Goal: Task Accomplishment & Management: Manage account settings

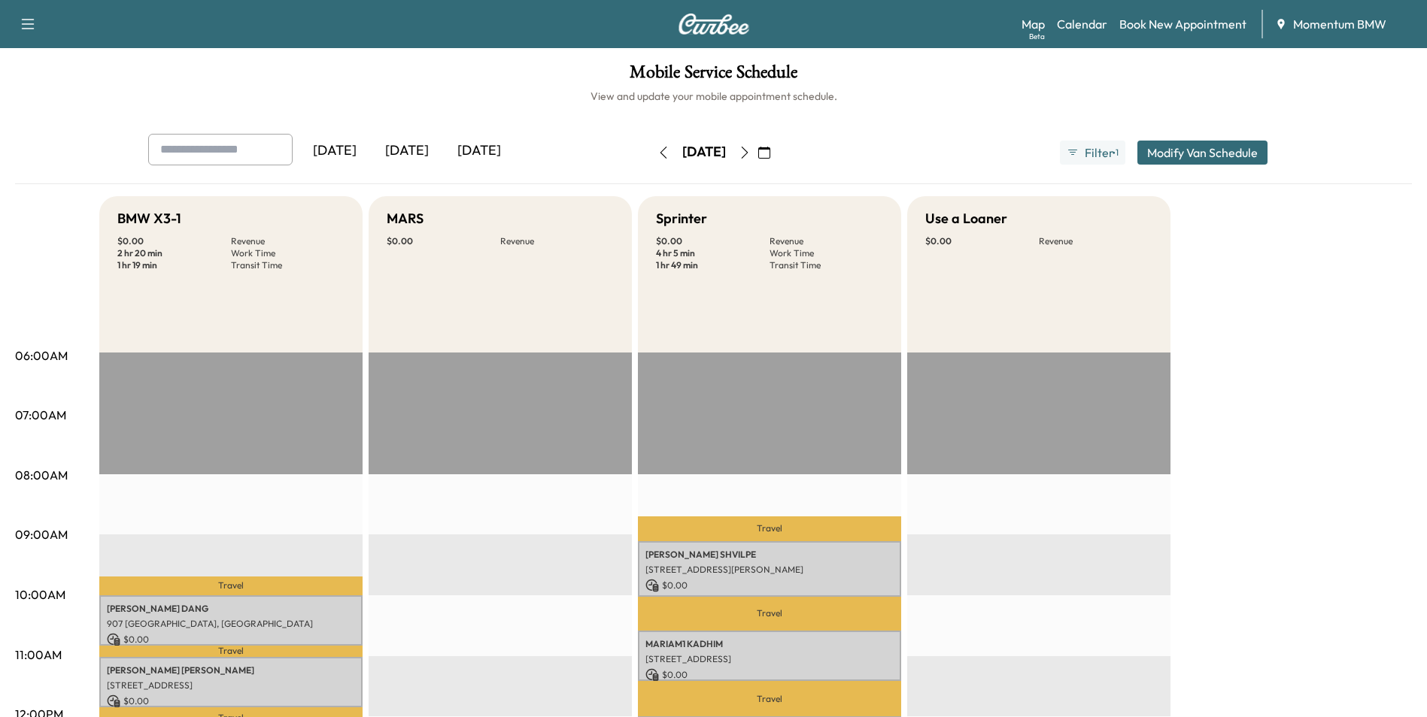
click at [657, 147] on icon "button" at bounding box center [663, 153] width 12 height 12
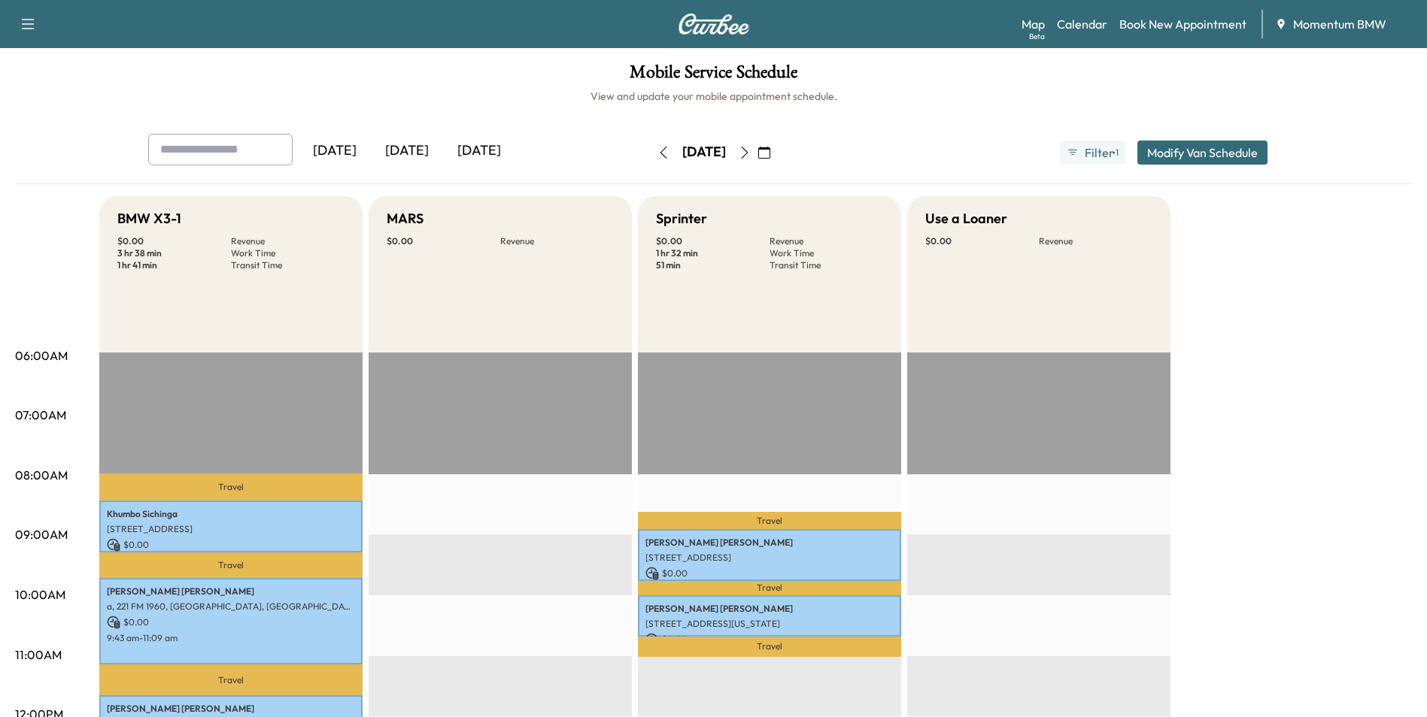
click at [770, 154] on icon "button" at bounding box center [764, 153] width 12 height 12
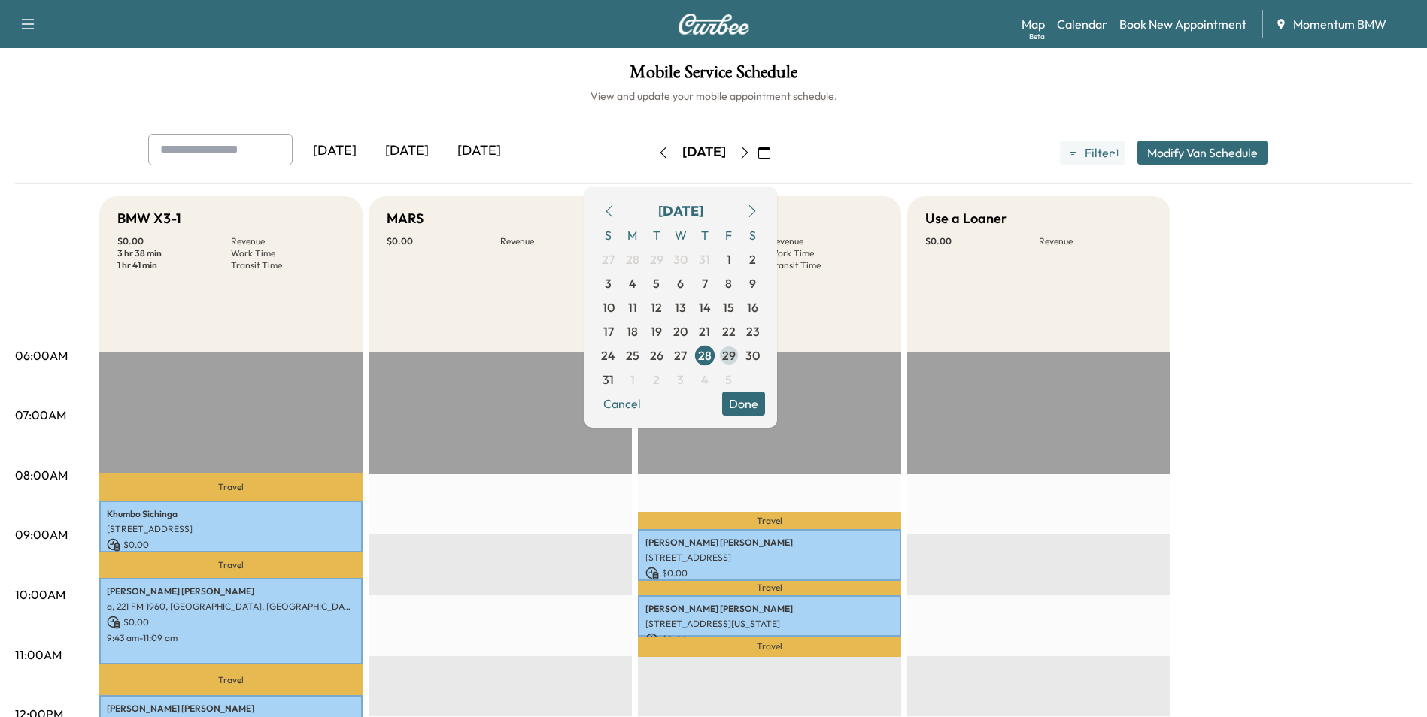
click at [735, 356] on span "29" at bounding box center [729, 356] width 14 height 18
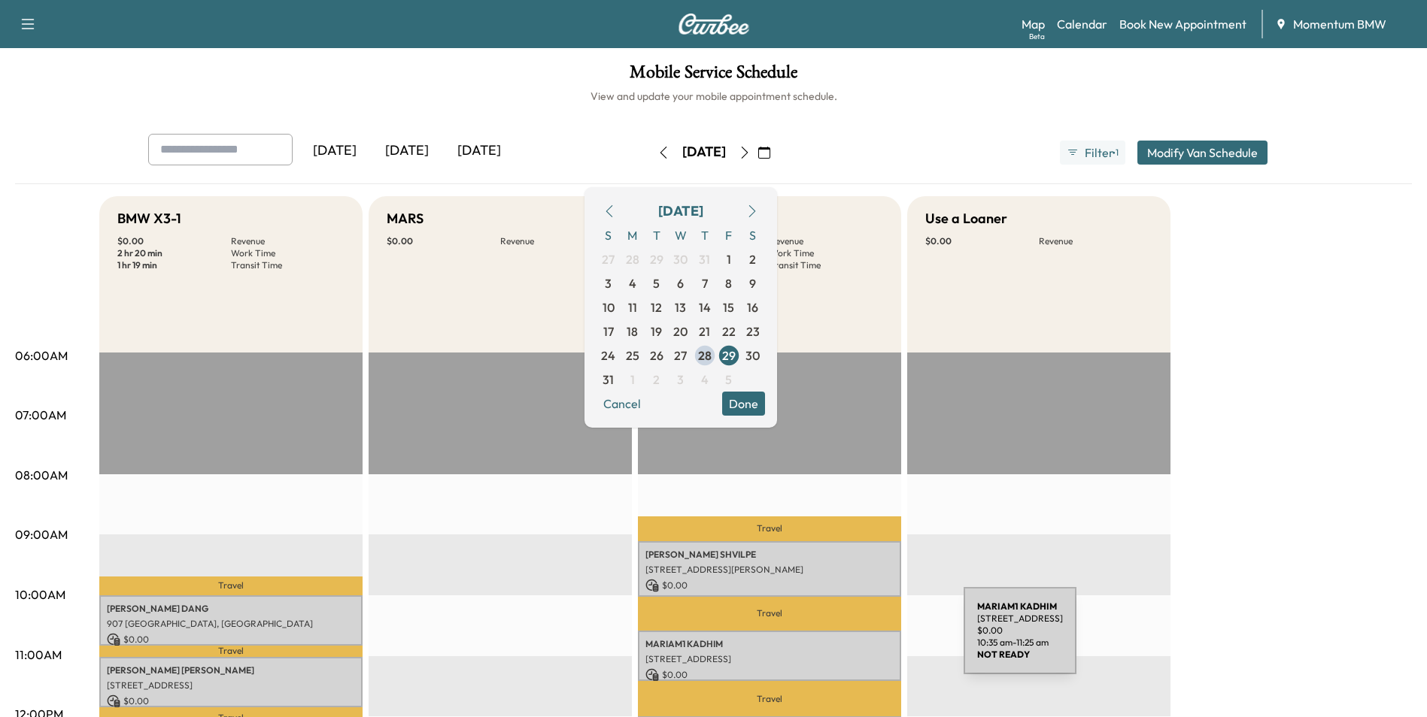
click at [851, 640] on p "MARIAM1 KADHIM" at bounding box center [769, 644] width 248 height 12
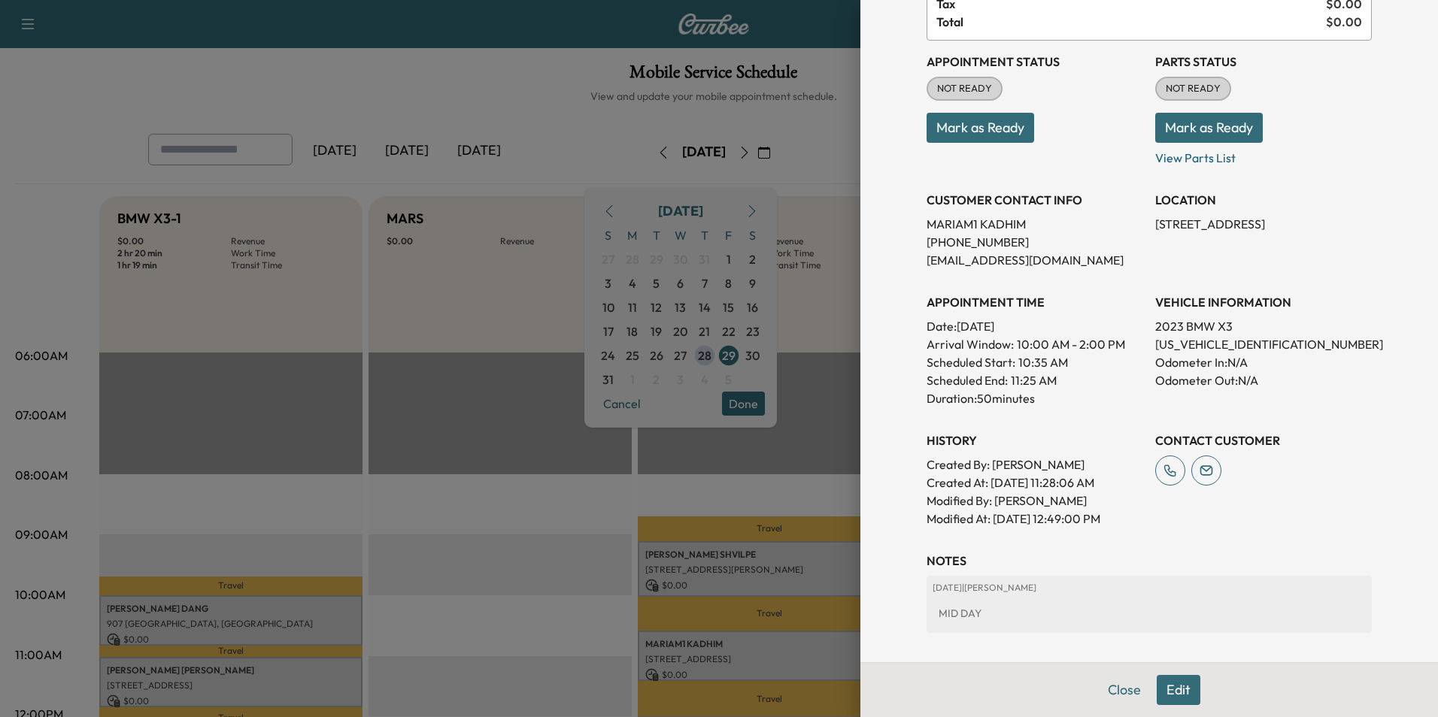
scroll to position [209, 0]
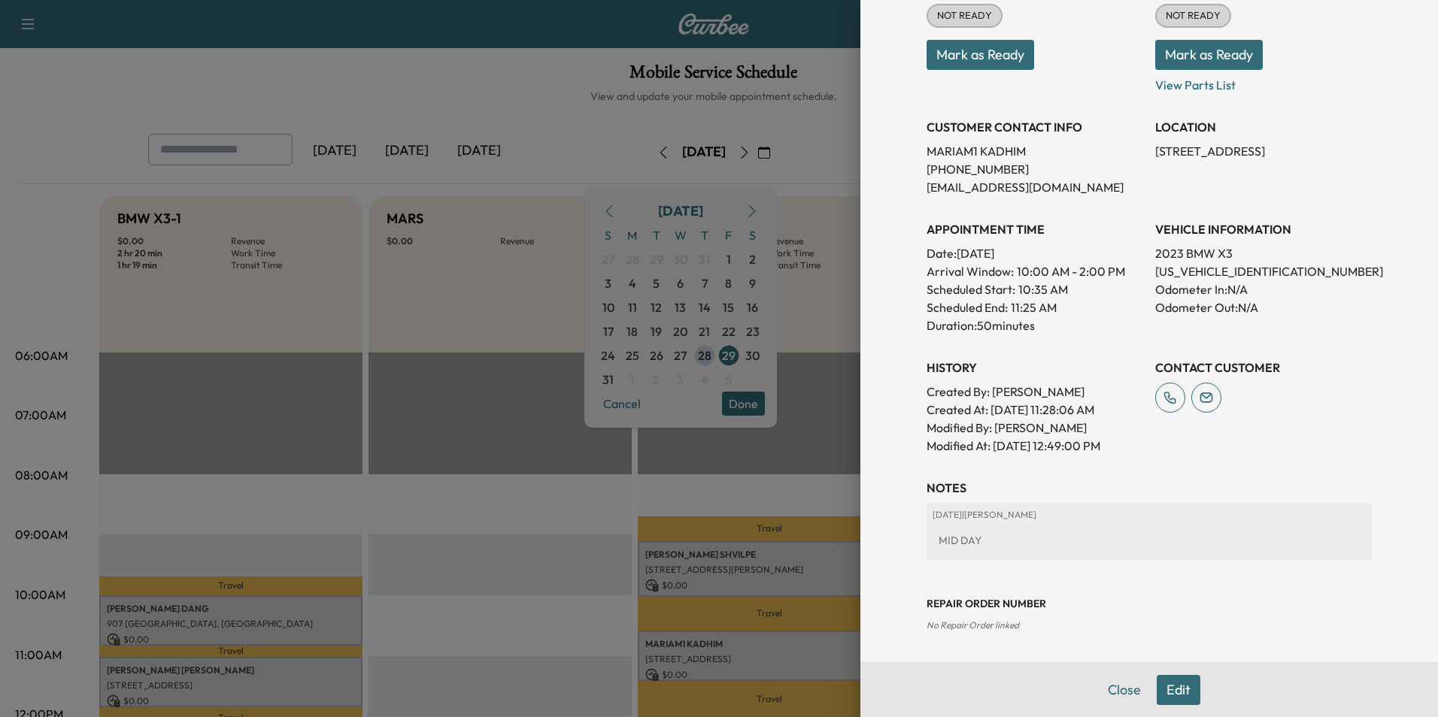
click at [1166, 688] on button "Edit" at bounding box center [1179, 690] width 44 height 30
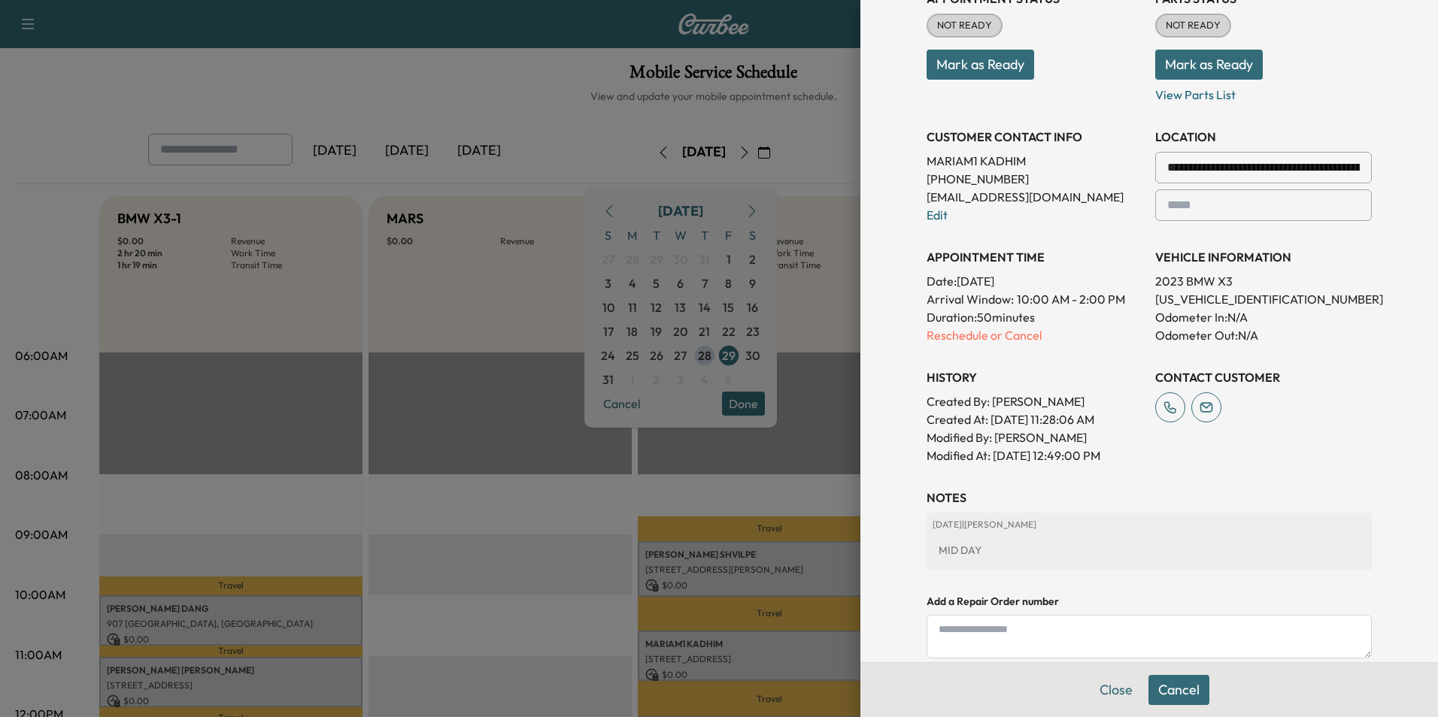
scroll to position [141, 0]
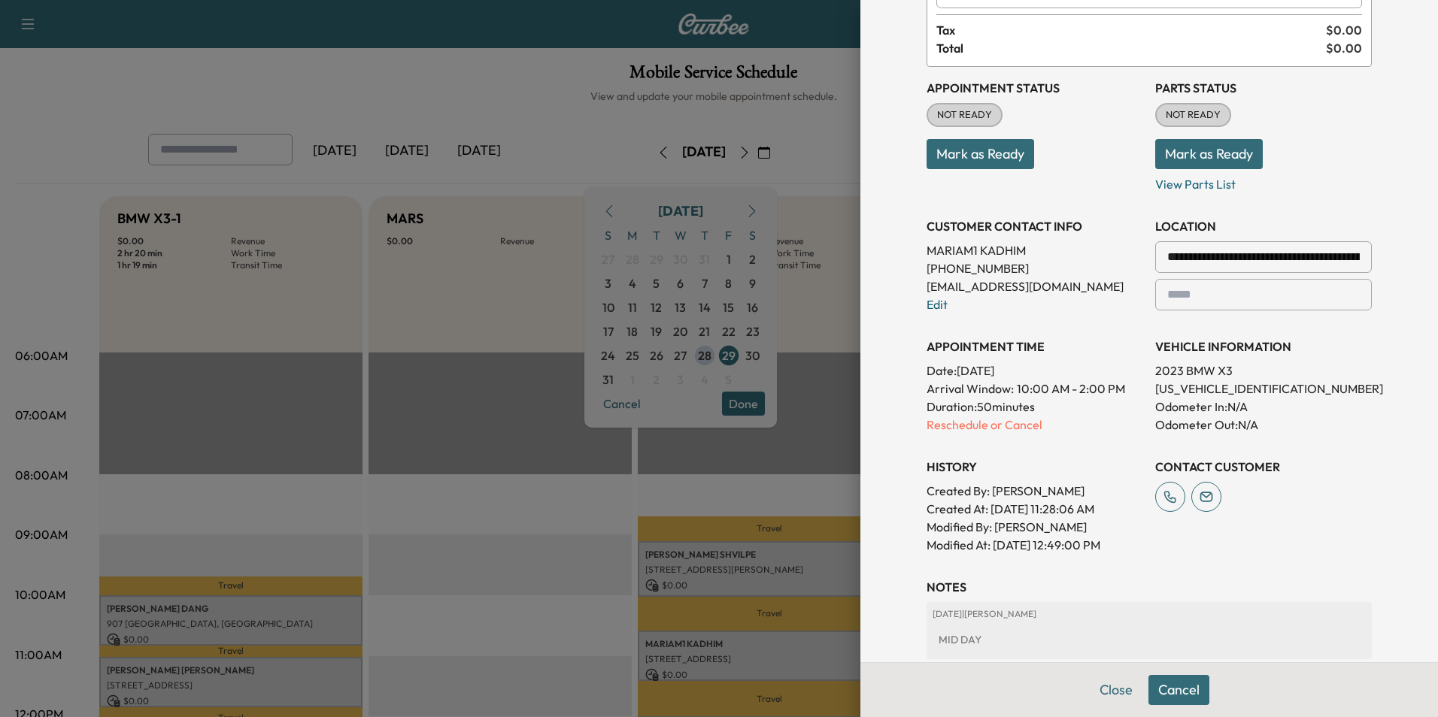
click at [1174, 690] on button "Cancel" at bounding box center [1178, 690] width 61 height 30
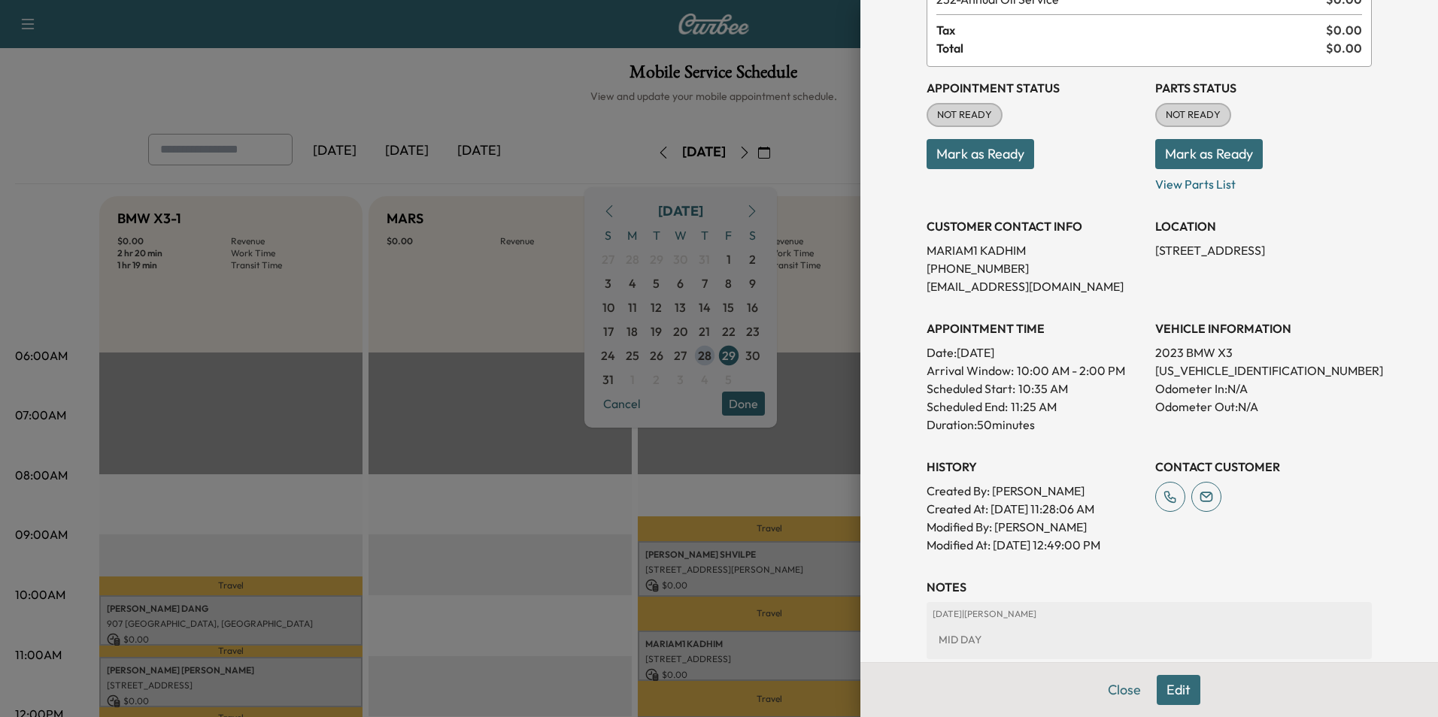
click at [1174, 690] on button "Edit" at bounding box center [1179, 690] width 44 height 30
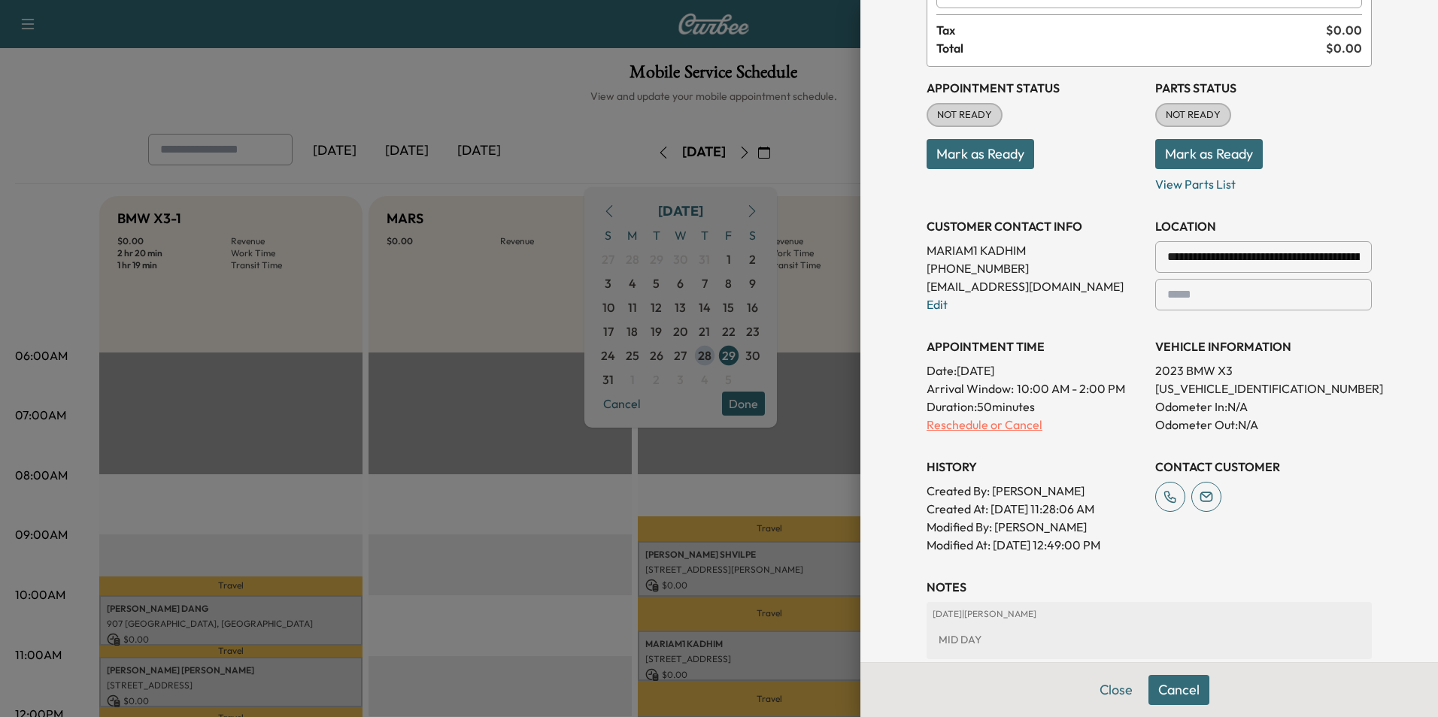
click at [981, 429] on p "Reschedule or Cancel" at bounding box center [1034, 425] width 217 height 18
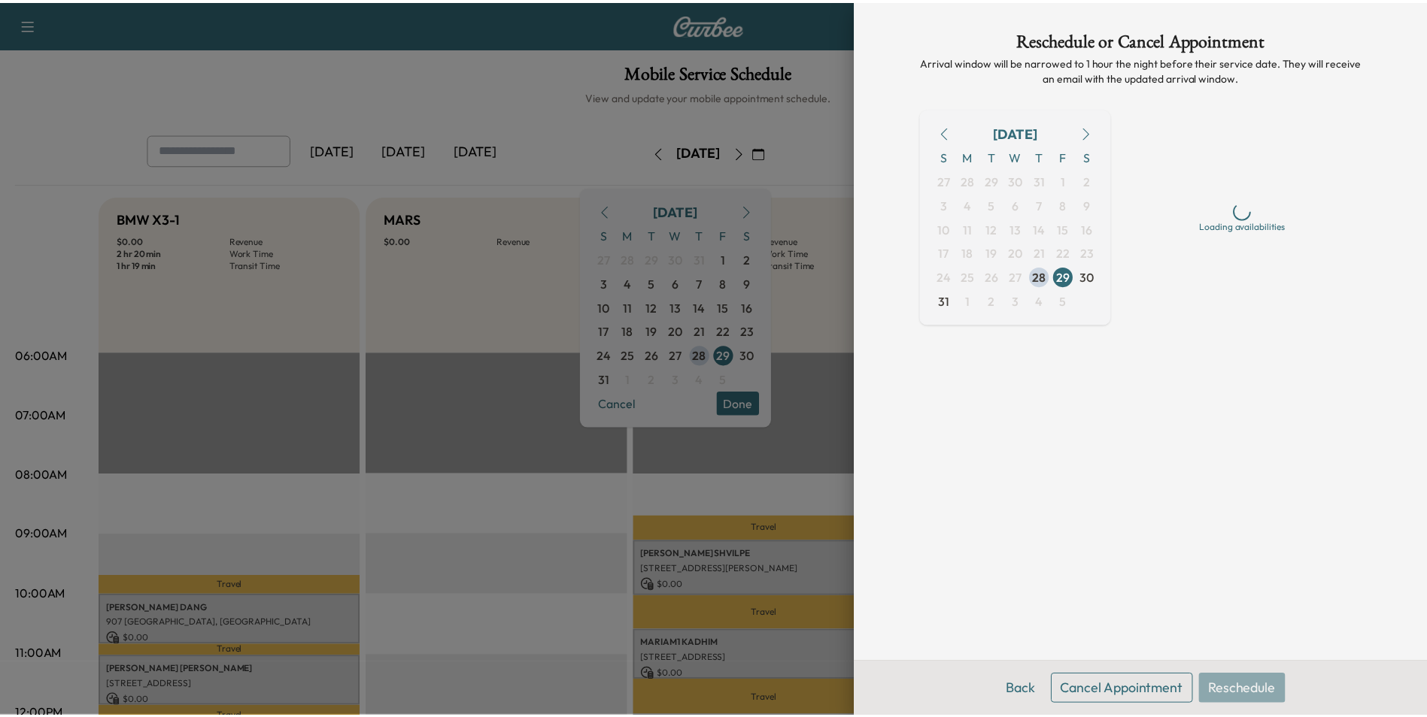
scroll to position [0, 0]
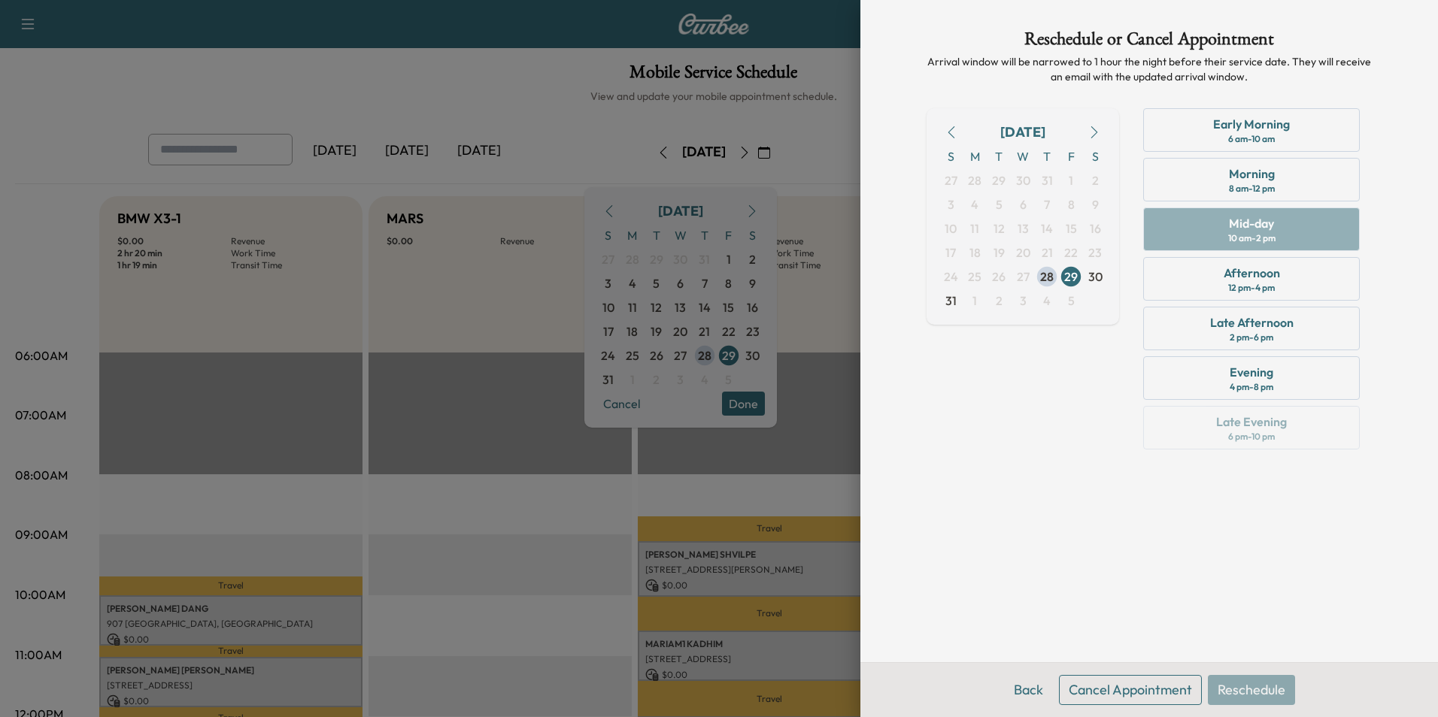
click at [1124, 684] on button "Cancel Appointment" at bounding box center [1130, 690] width 143 height 30
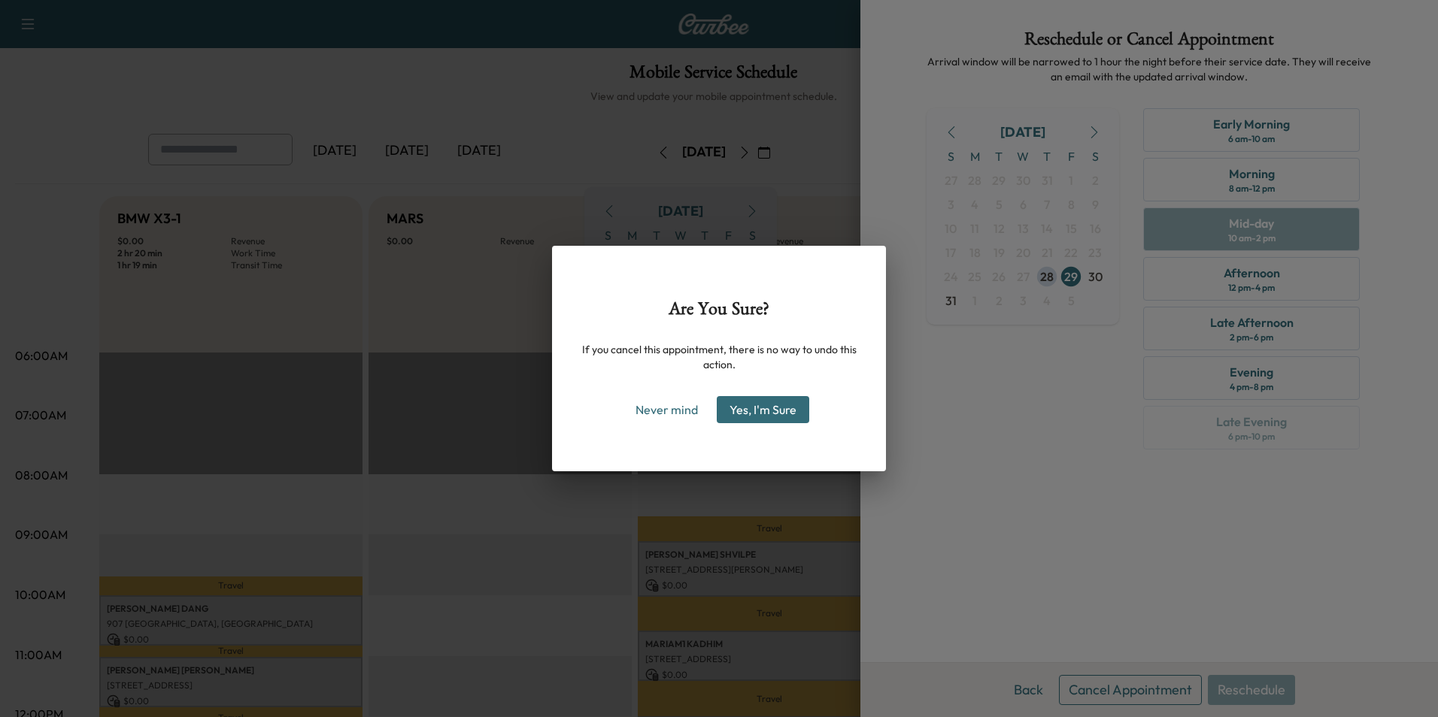
click at [767, 406] on button "Yes, I'm Sure" at bounding box center [763, 409] width 92 height 27
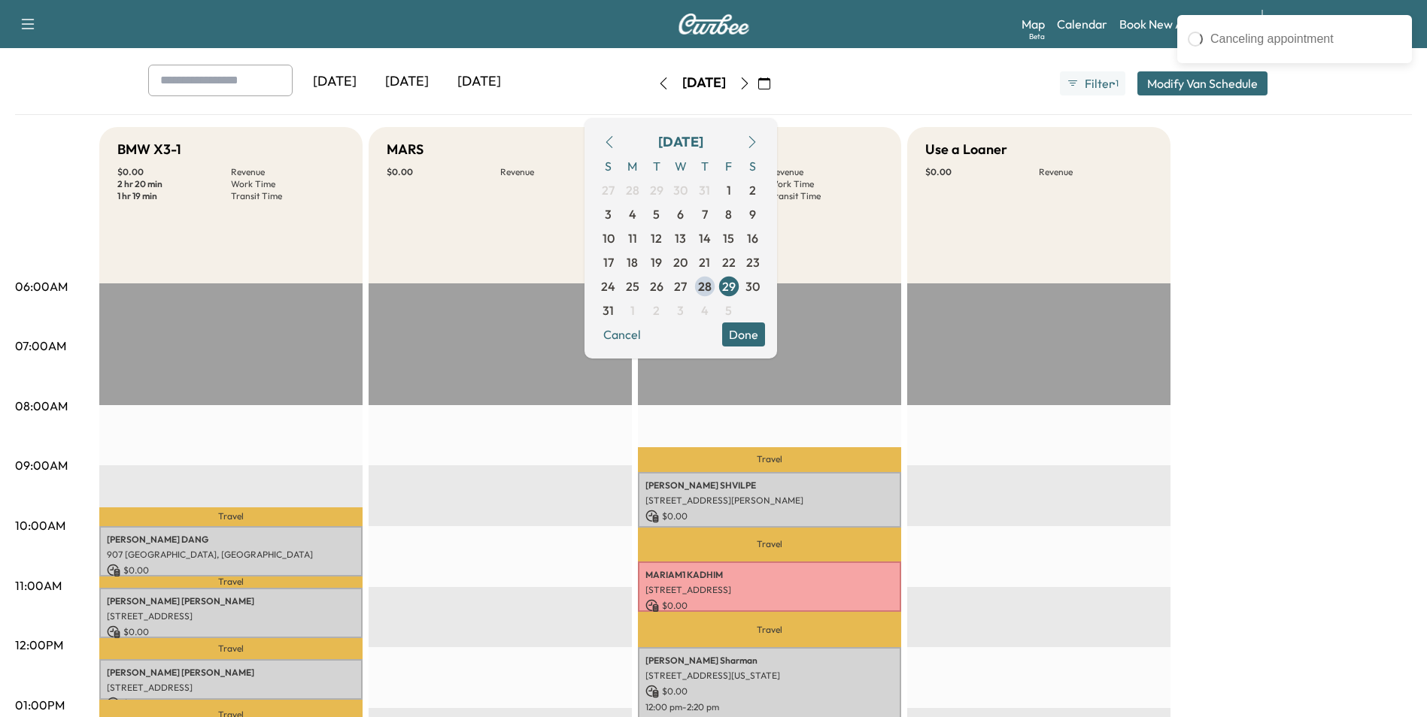
scroll to position [301, 0]
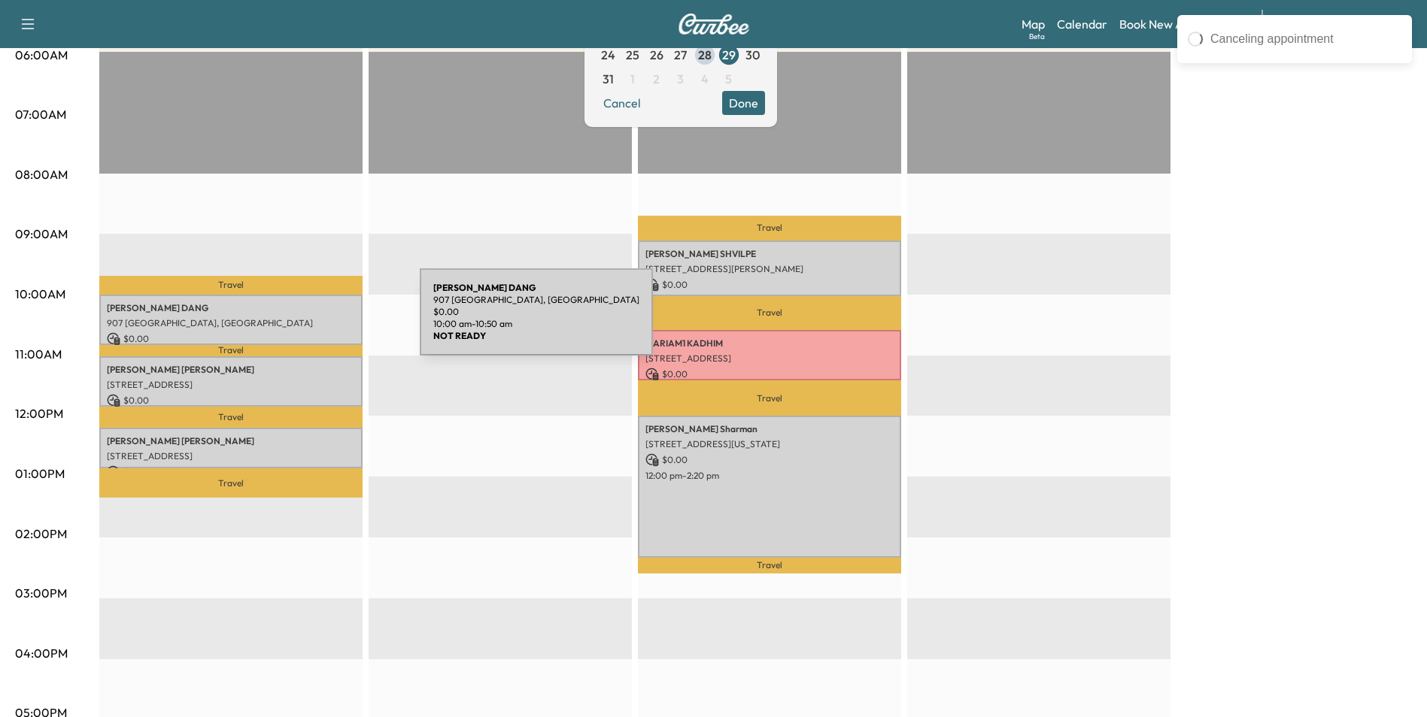
click at [307, 321] on p "907 [GEOGRAPHIC_DATA], [GEOGRAPHIC_DATA]" at bounding box center [231, 323] width 248 height 12
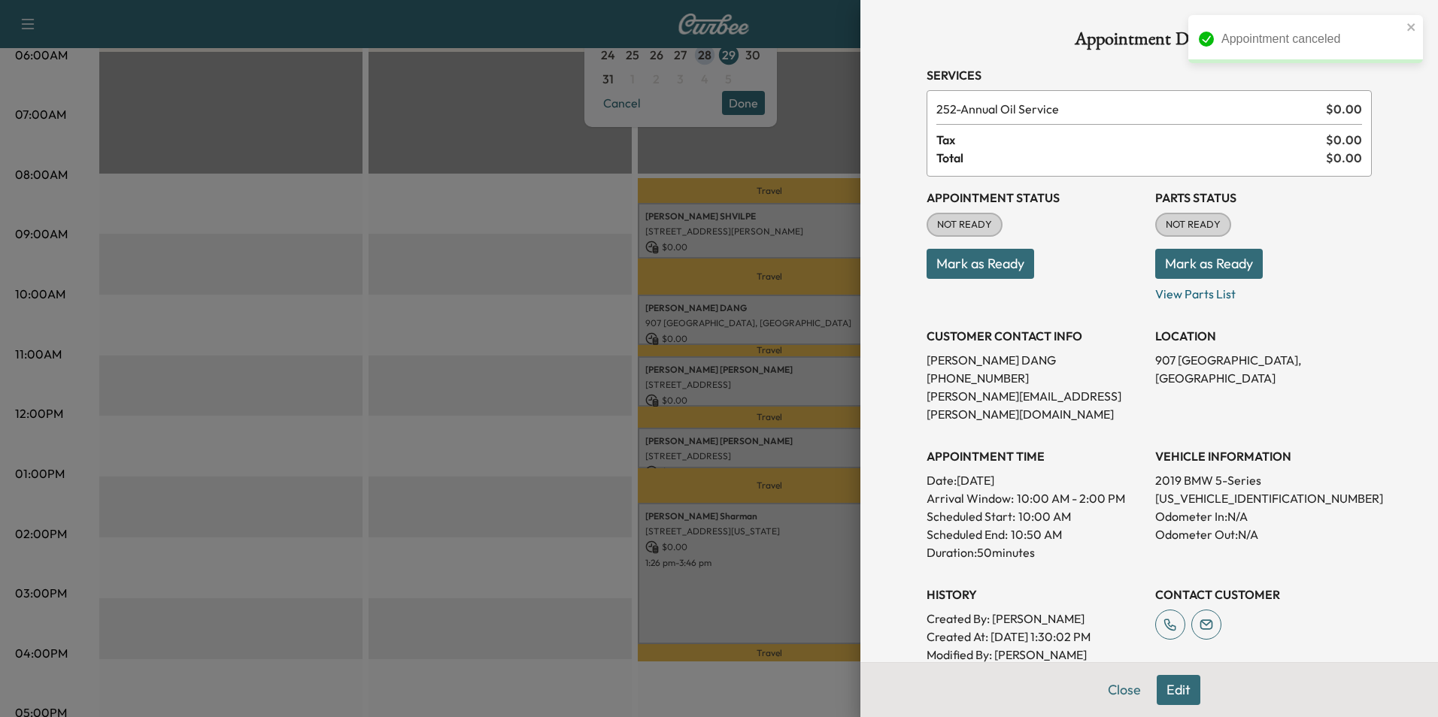
click at [984, 266] on button "Mark as Ready" at bounding box center [980, 264] width 108 height 30
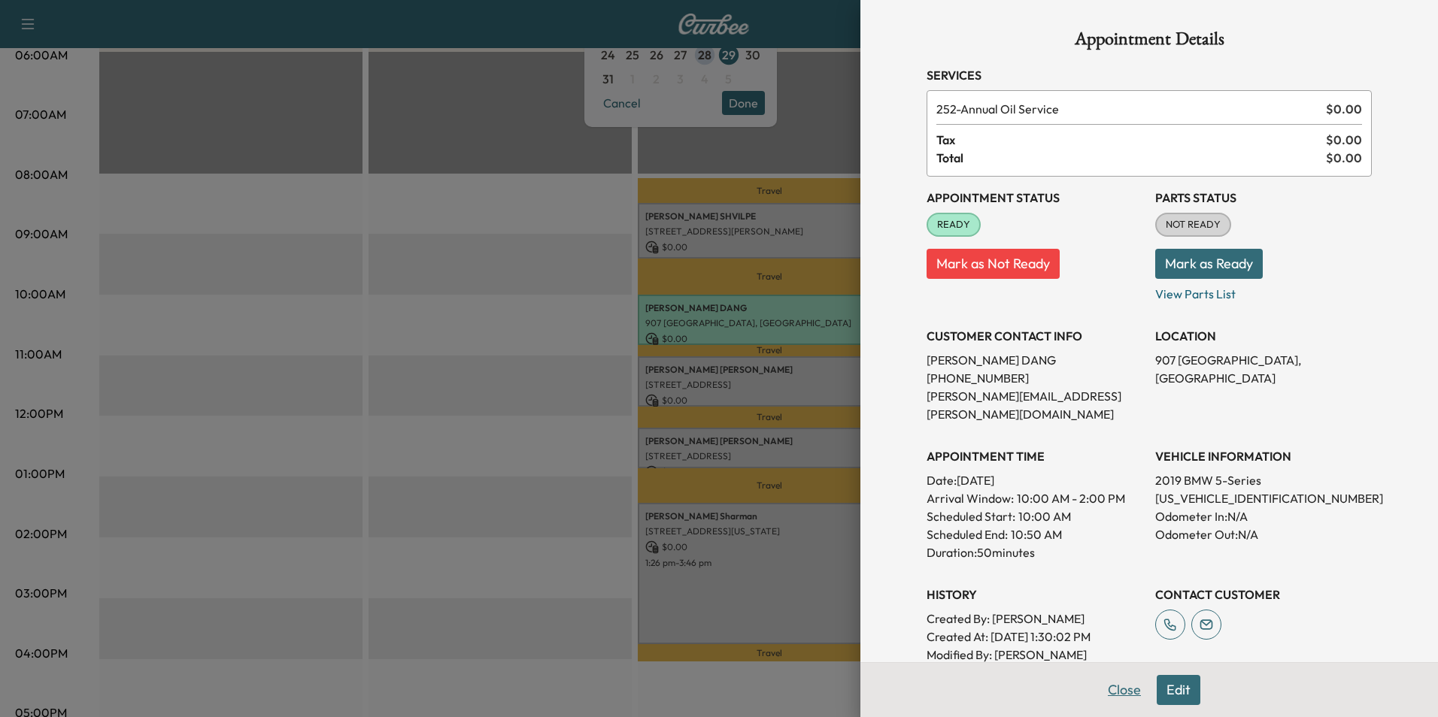
click at [1104, 690] on button "Close" at bounding box center [1124, 690] width 53 height 30
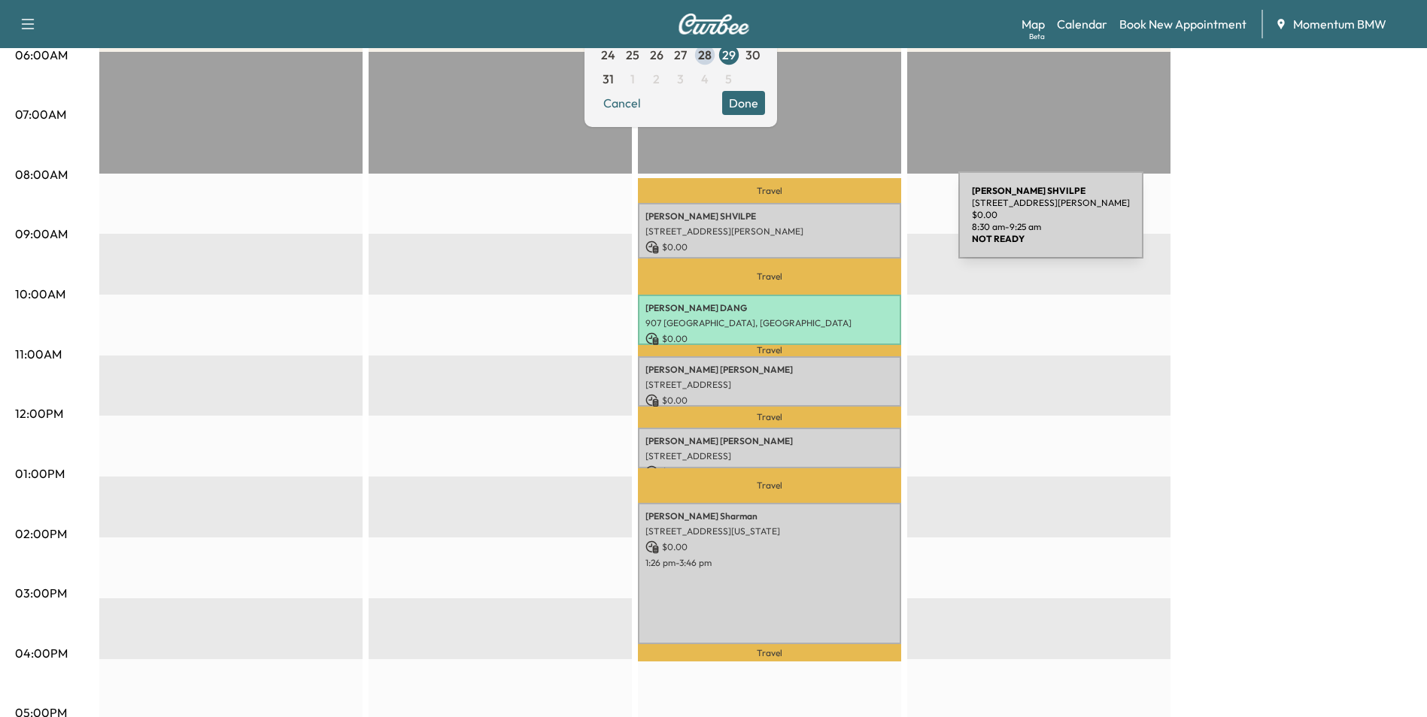
click at [845, 226] on p "[STREET_ADDRESS][PERSON_NAME]" at bounding box center [769, 232] width 248 height 12
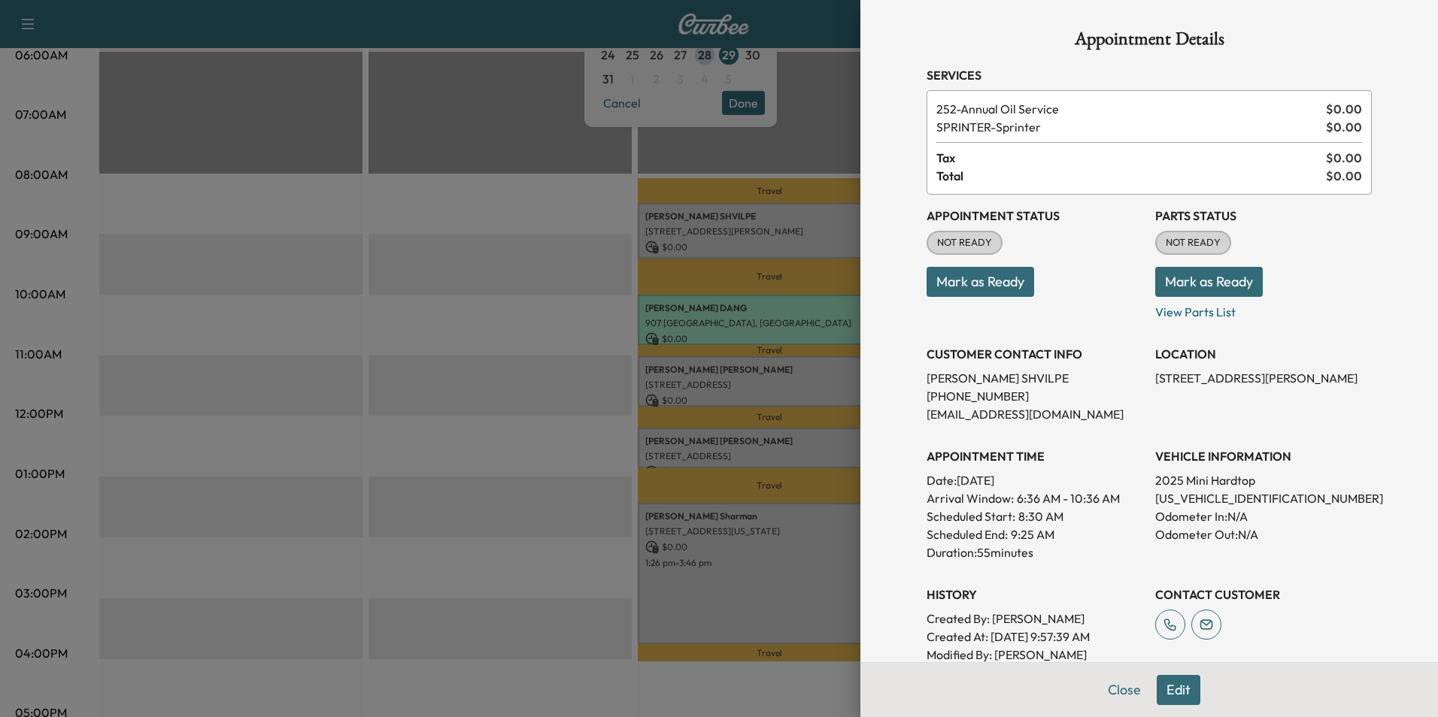
click at [965, 277] on button "Mark as Ready" at bounding box center [980, 282] width 108 height 30
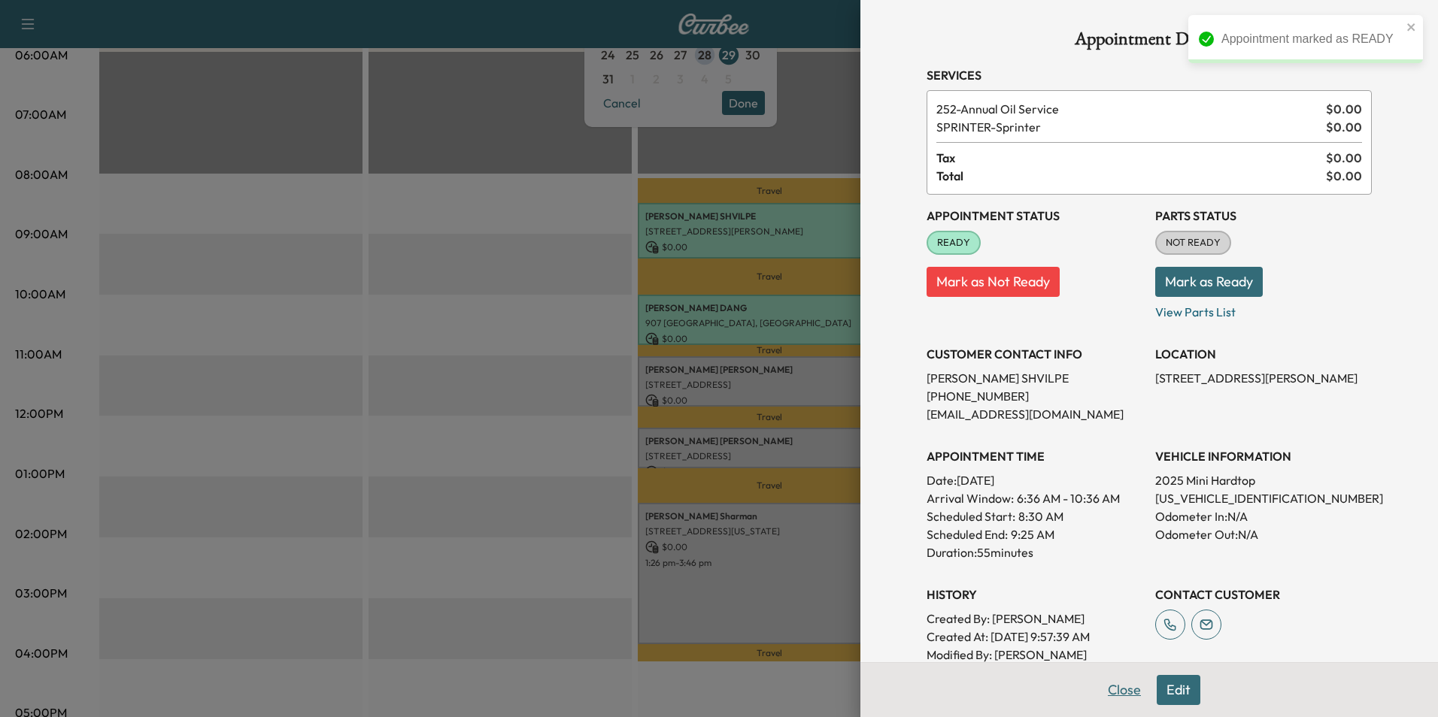
click at [1119, 687] on button "Close" at bounding box center [1124, 690] width 53 height 30
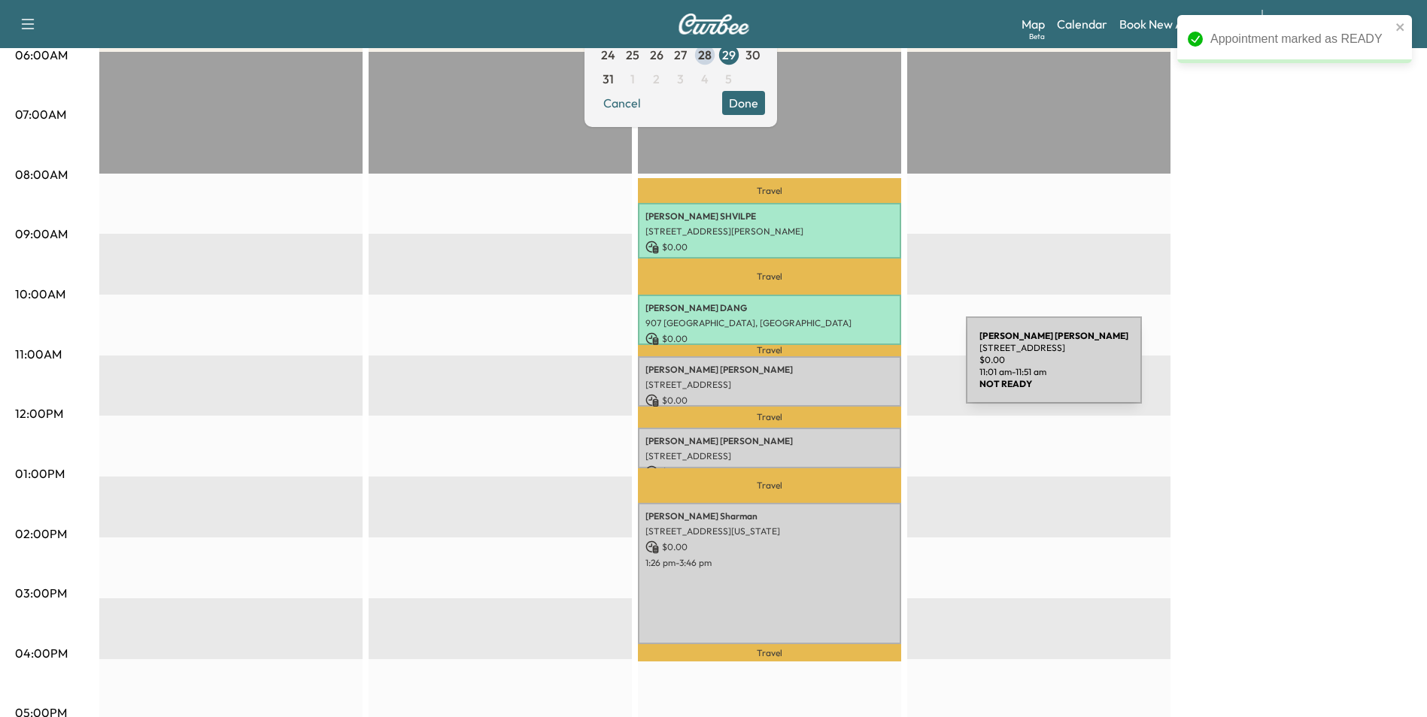
click at [853, 369] on p "[PERSON_NAME]" at bounding box center [769, 370] width 248 height 12
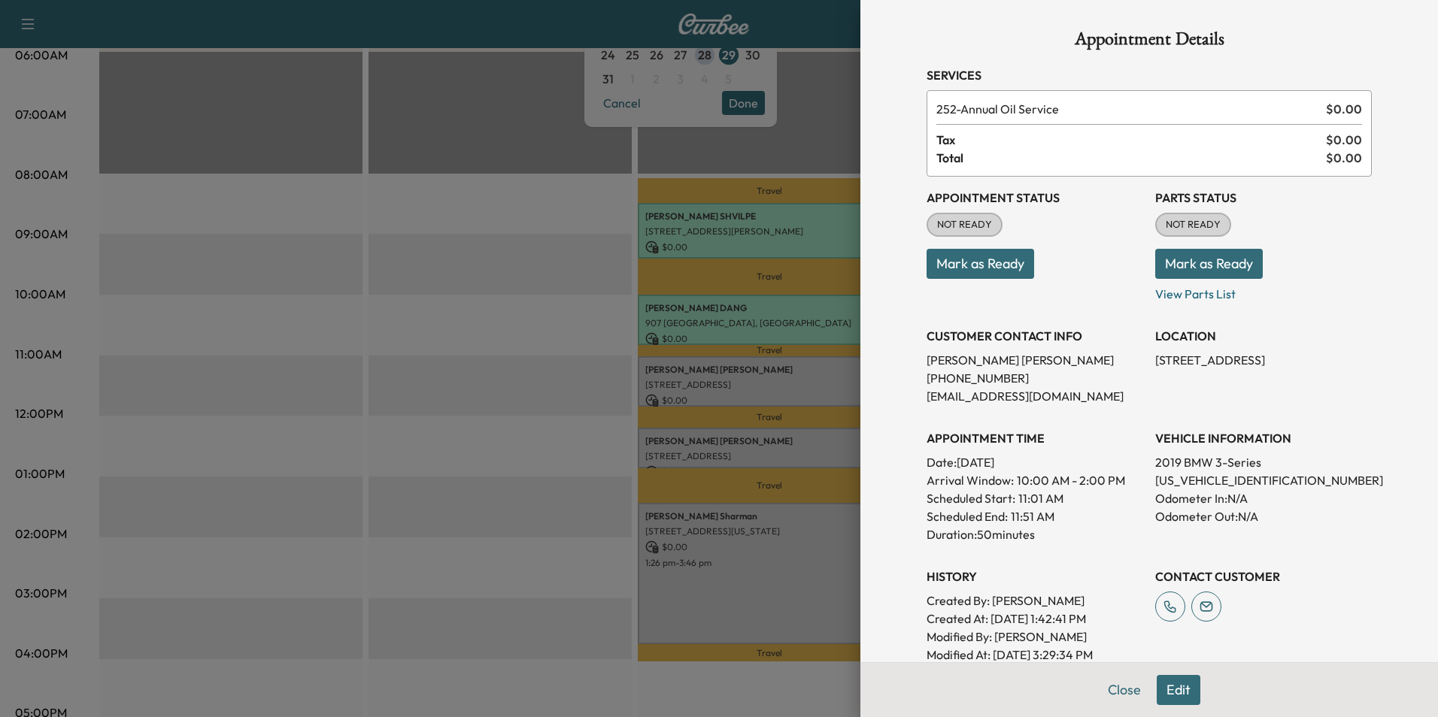
click at [960, 261] on button "Mark as Ready" at bounding box center [980, 264] width 108 height 30
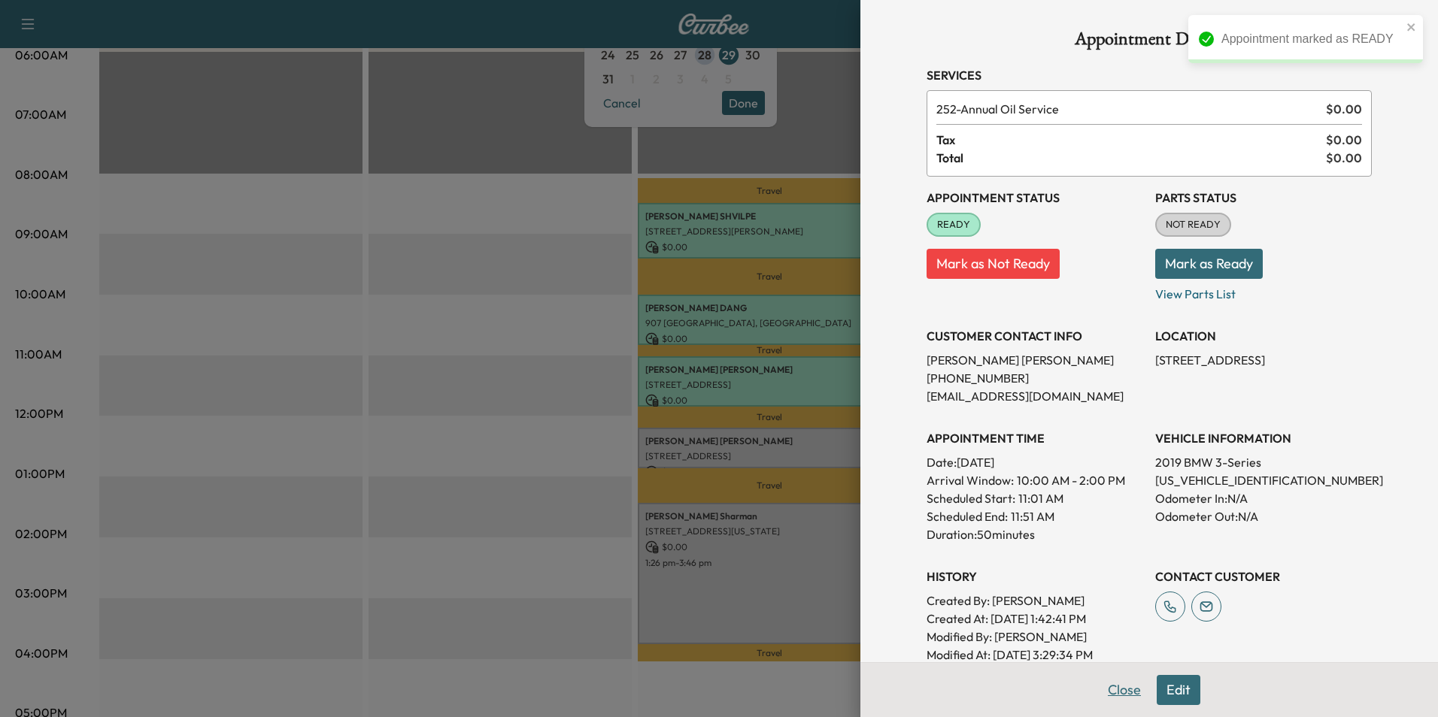
click at [1117, 693] on button "Close" at bounding box center [1124, 690] width 53 height 30
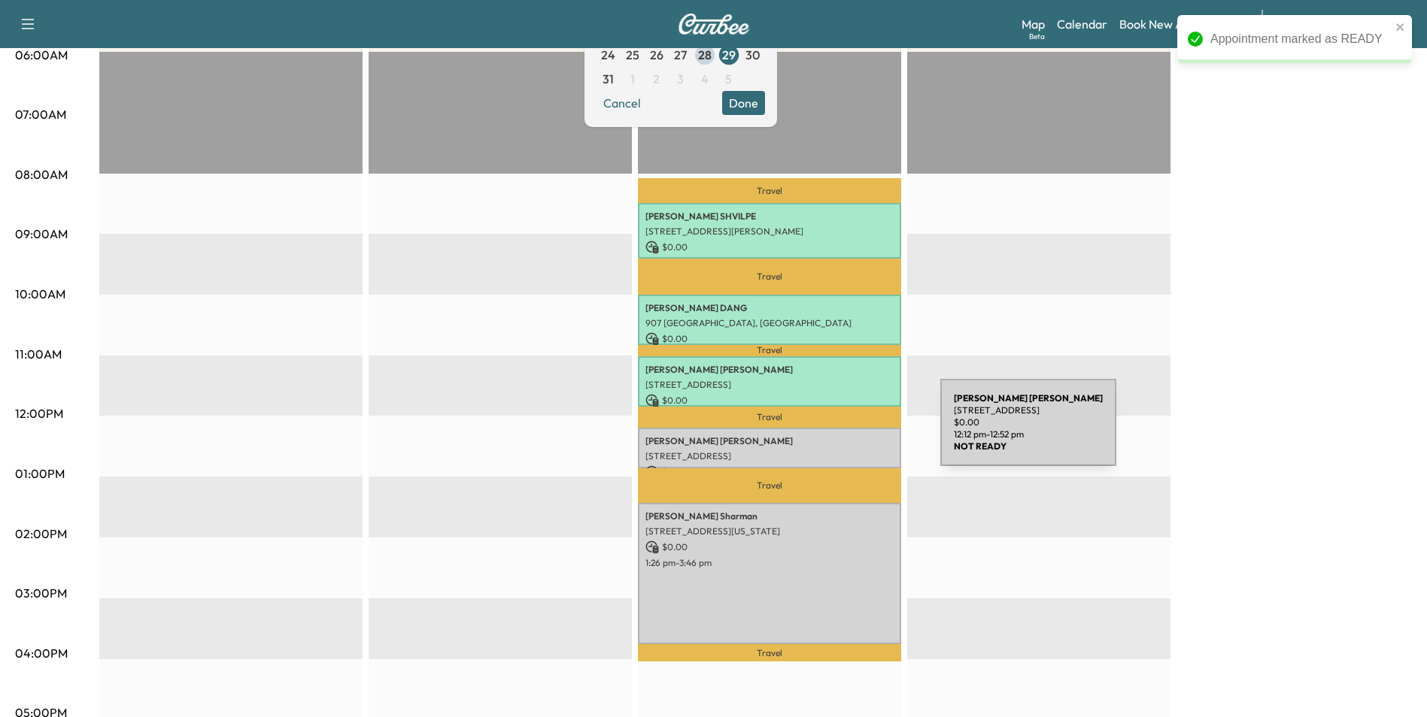
click at [827, 435] on p "[PERSON_NAME]" at bounding box center [769, 441] width 248 height 12
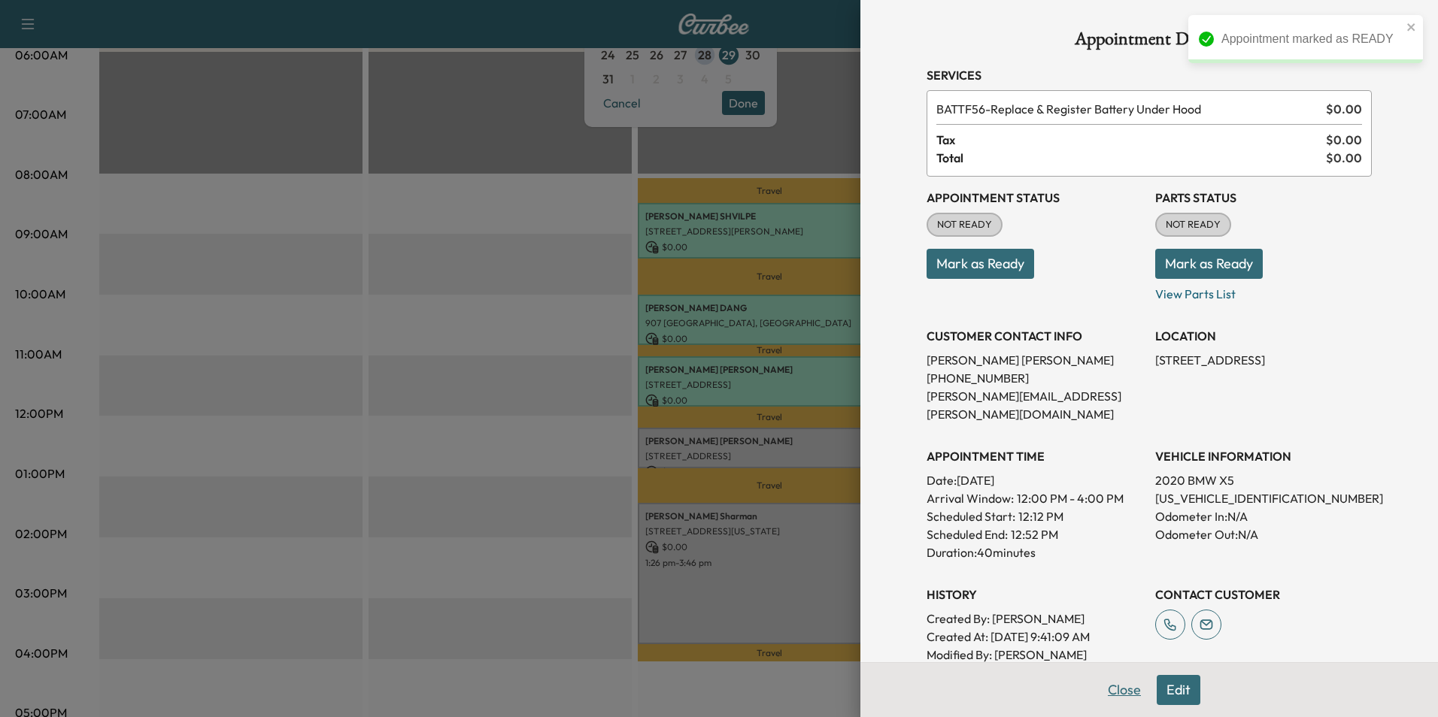
click at [1114, 692] on button "Close" at bounding box center [1124, 690] width 53 height 30
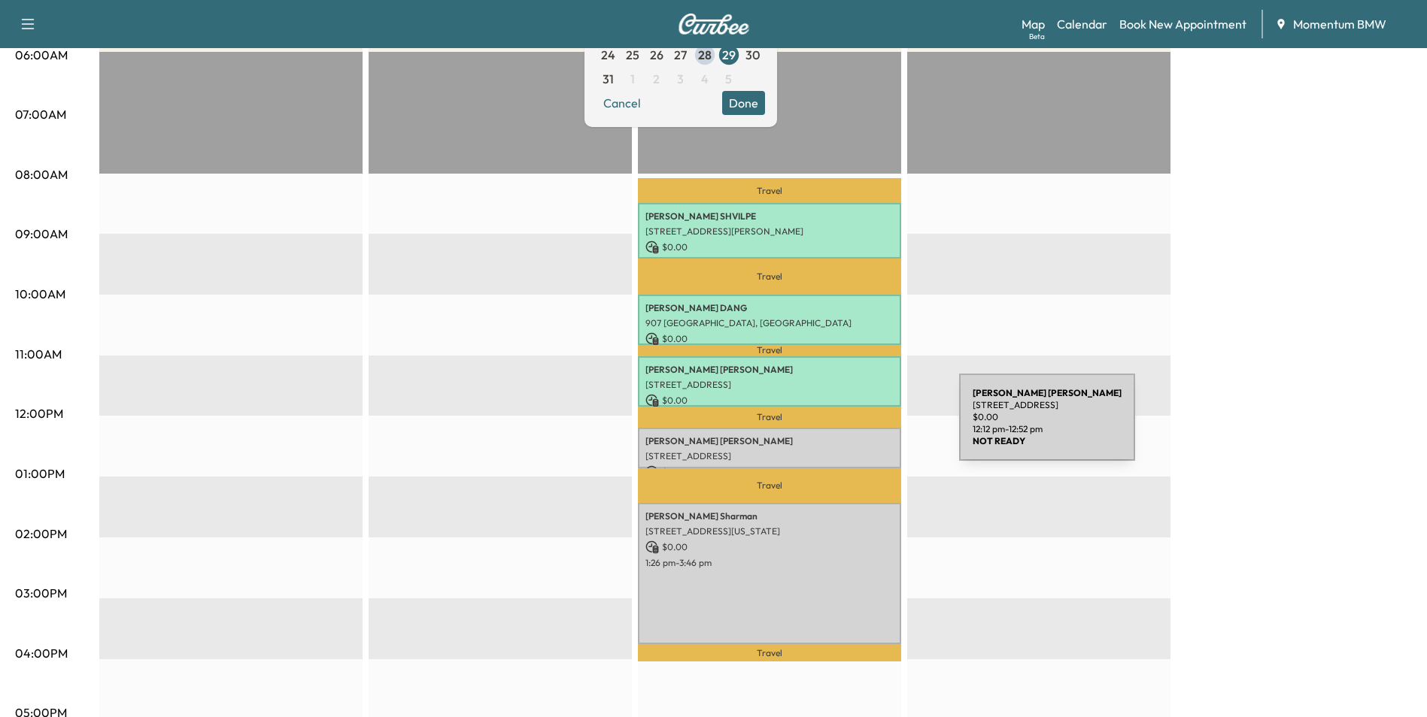
click at [846, 428] on div "[PERSON_NAME] [STREET_ADDRESS] $ 0.00 12:12 pm - 12:52 pm" at bounding box center [769, 448] width 263 height 41
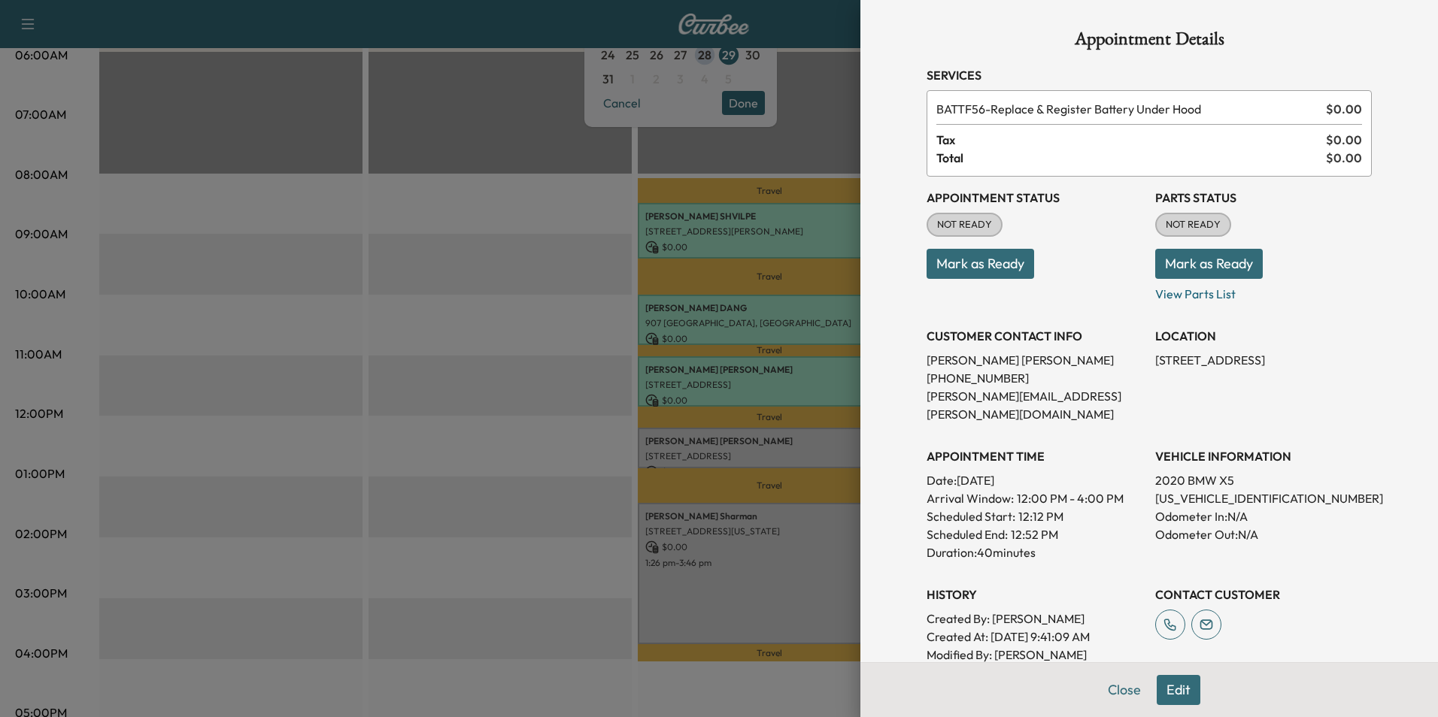
click at [972, 259] on button "Mark as Ready" at bounding box center [980, 264] width 108 height 30
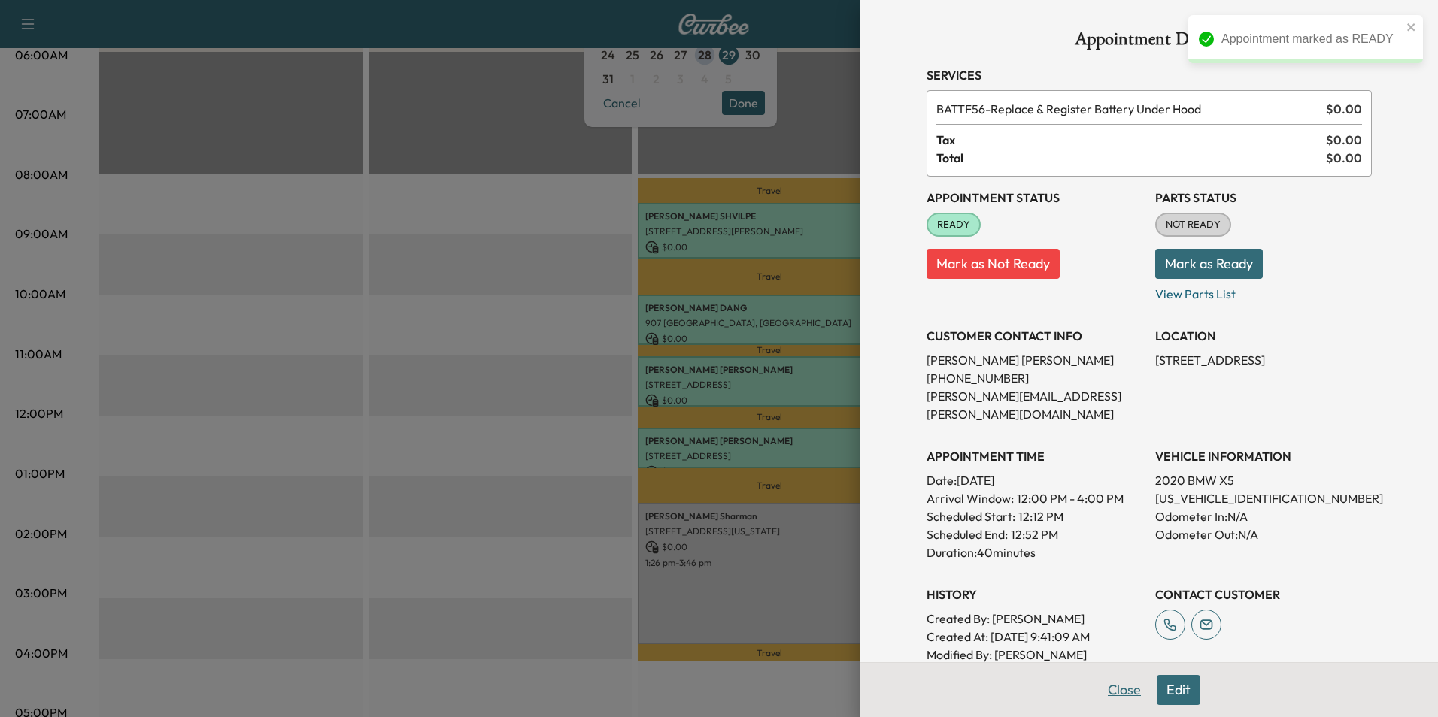
click at [1117, 693] on button "Close" at bounding box center [1124, 690] width 53 height 30
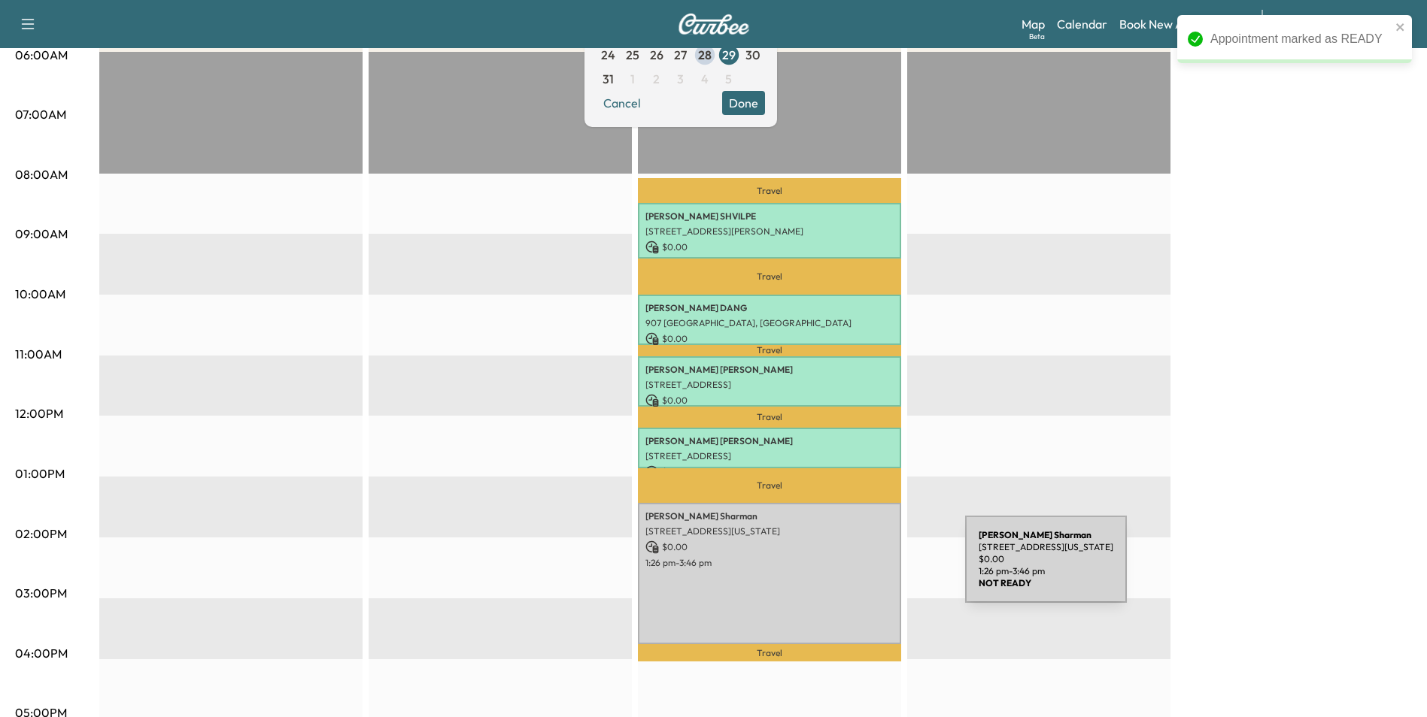
click at [852, 569] on div "[PERSON_NAME] [STREET_ADDRESS][US_STATE] $ 0.00 1:26 pm - 3:46 pm" at bounding box center [769, 573] width 263 height 141
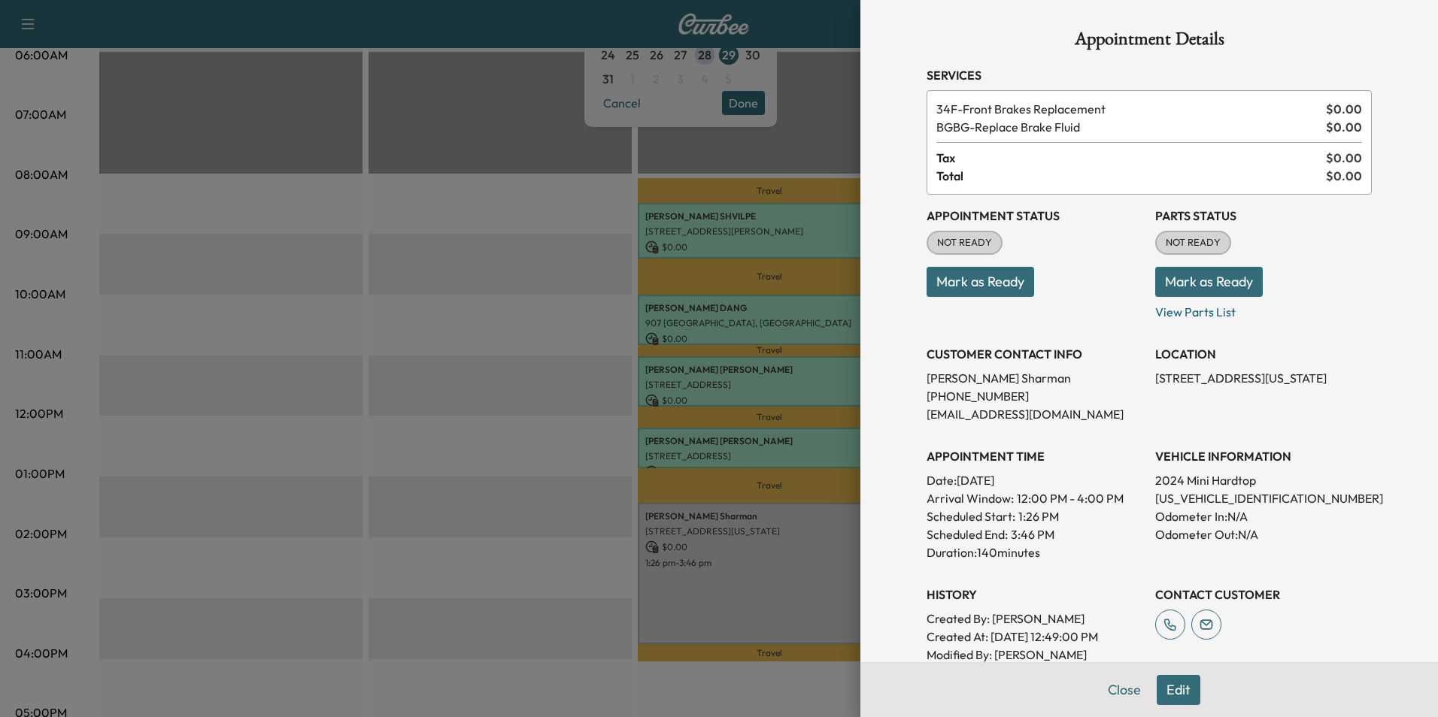
click at [966, 275] on button "Mark as Ready" at bounding box center [980, 282] width 108 height 30
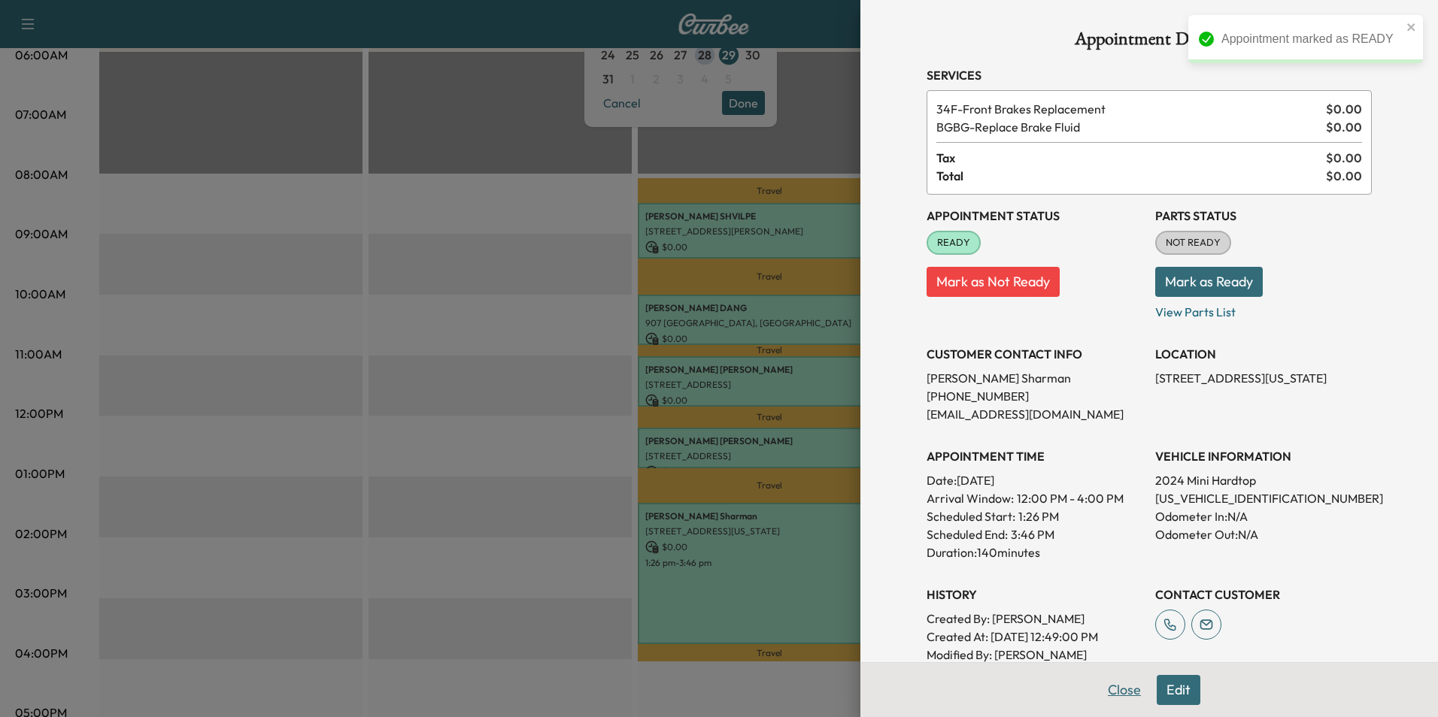
click at [1117, 690] on button "Close" at bounding box center [1124, 690] width 53 height 30
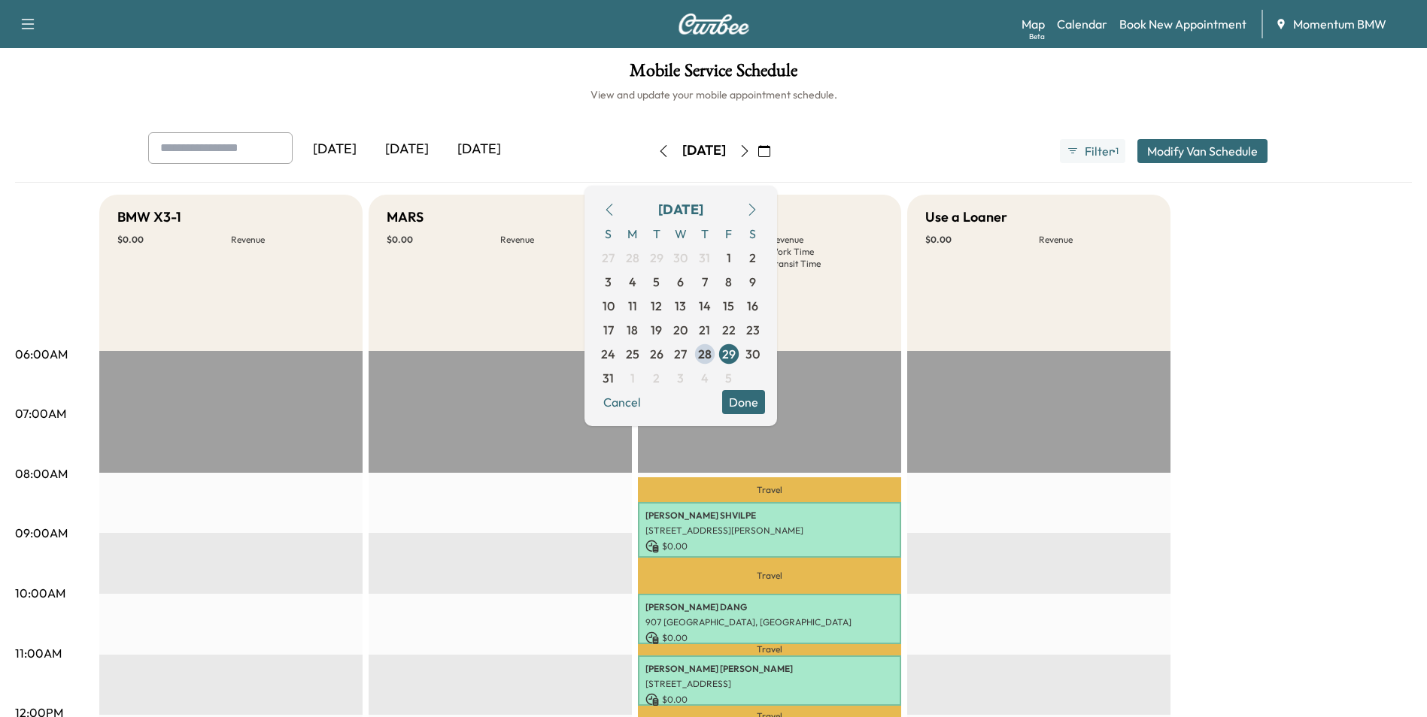
scroll to position [0, 0]
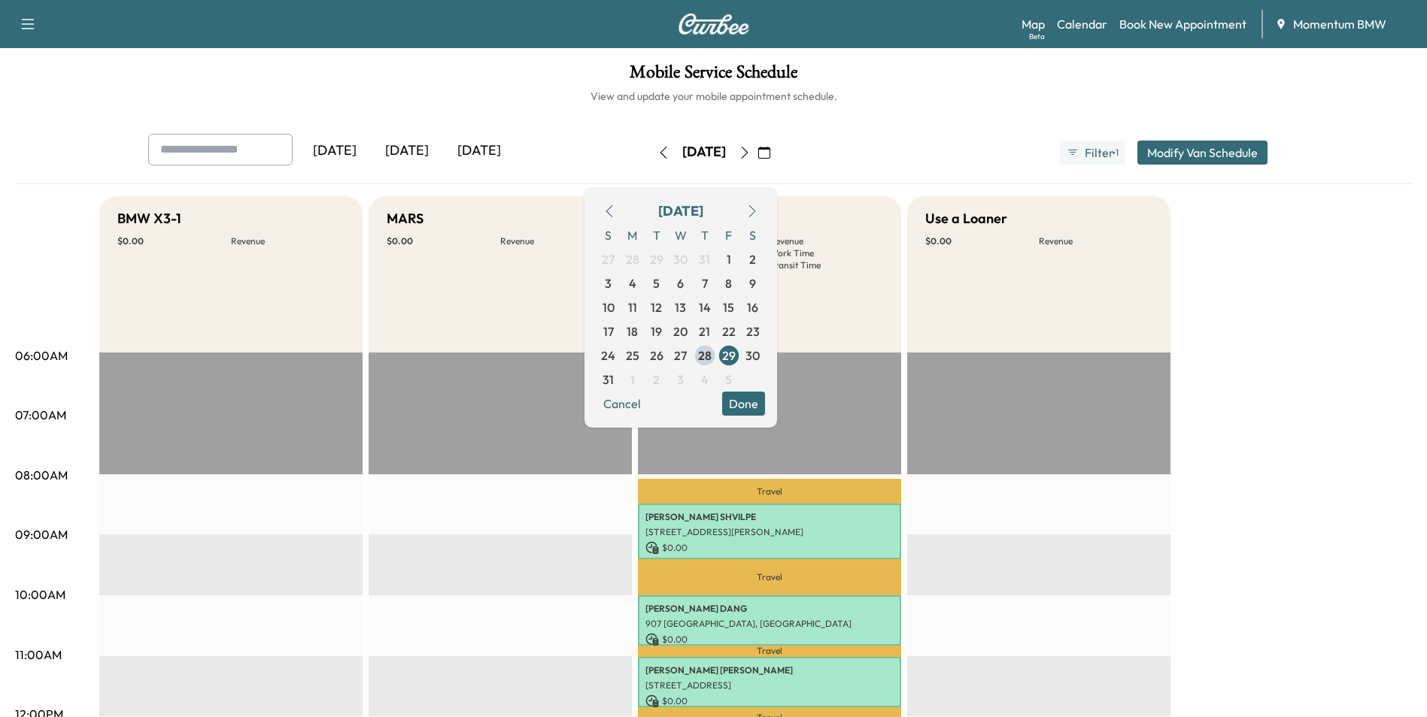
click at [765, 399] on button "Done" at bounding box center [743, 404] width 43 height 24
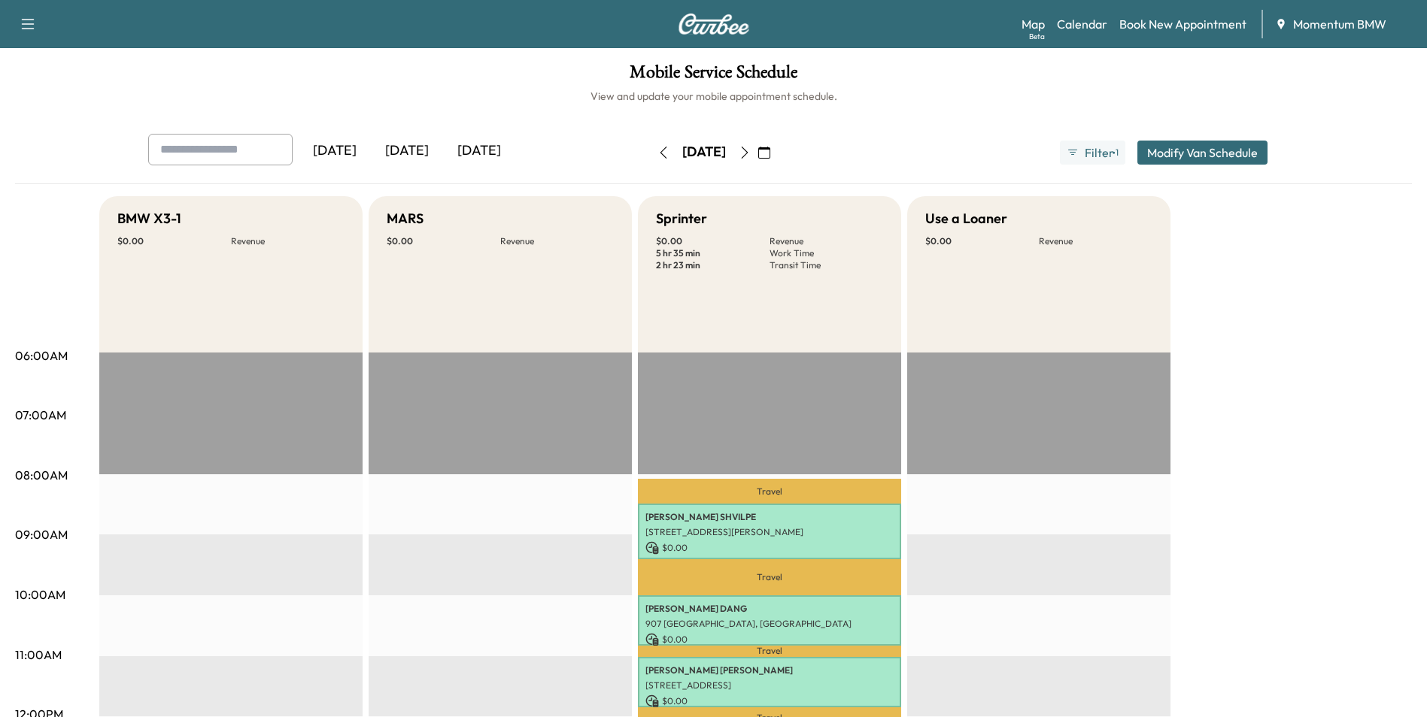
click at [751, 152] on icon "button" at bounding box center [744, 153] width 12 height 12
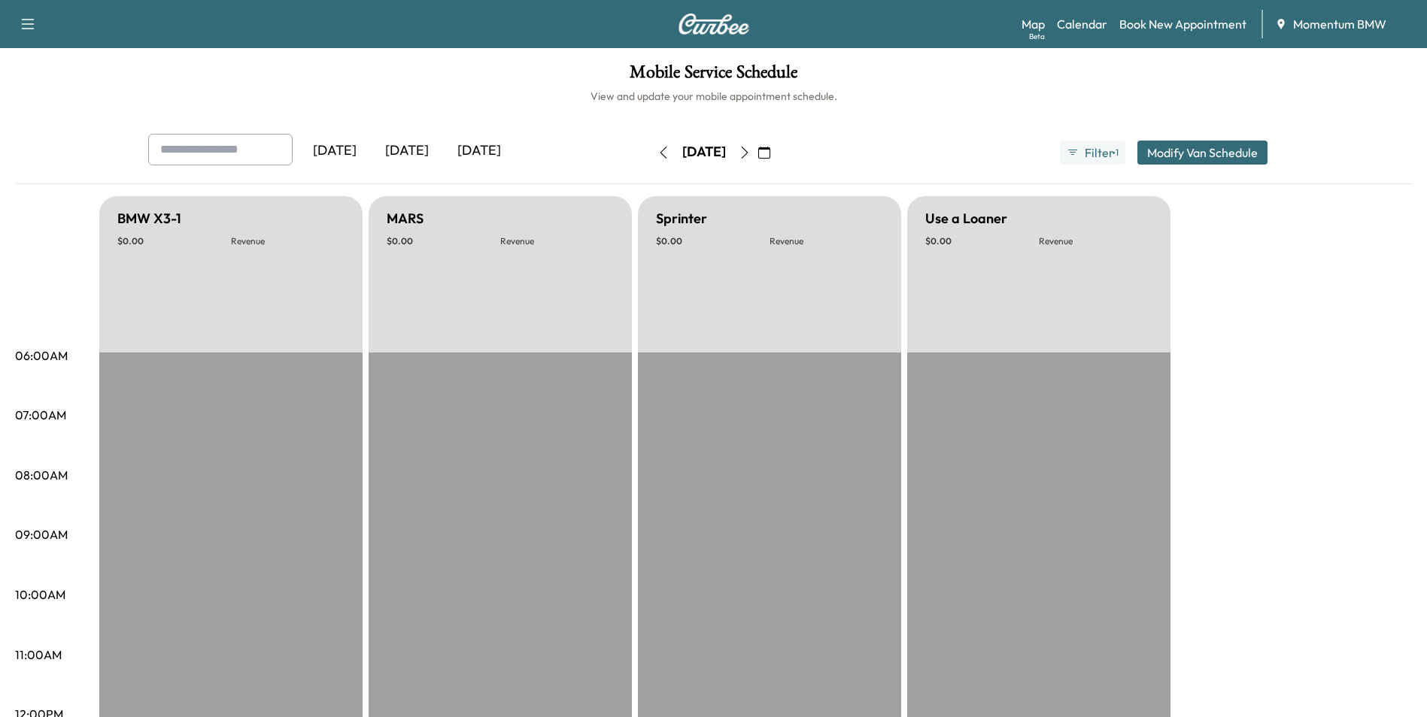
click at [751, 153] on icon "button" at bounding box center [744, 153] width 12 height 12
click at [751, 152] on icon "button" at bounding box center [744, 153] width 12 height 12
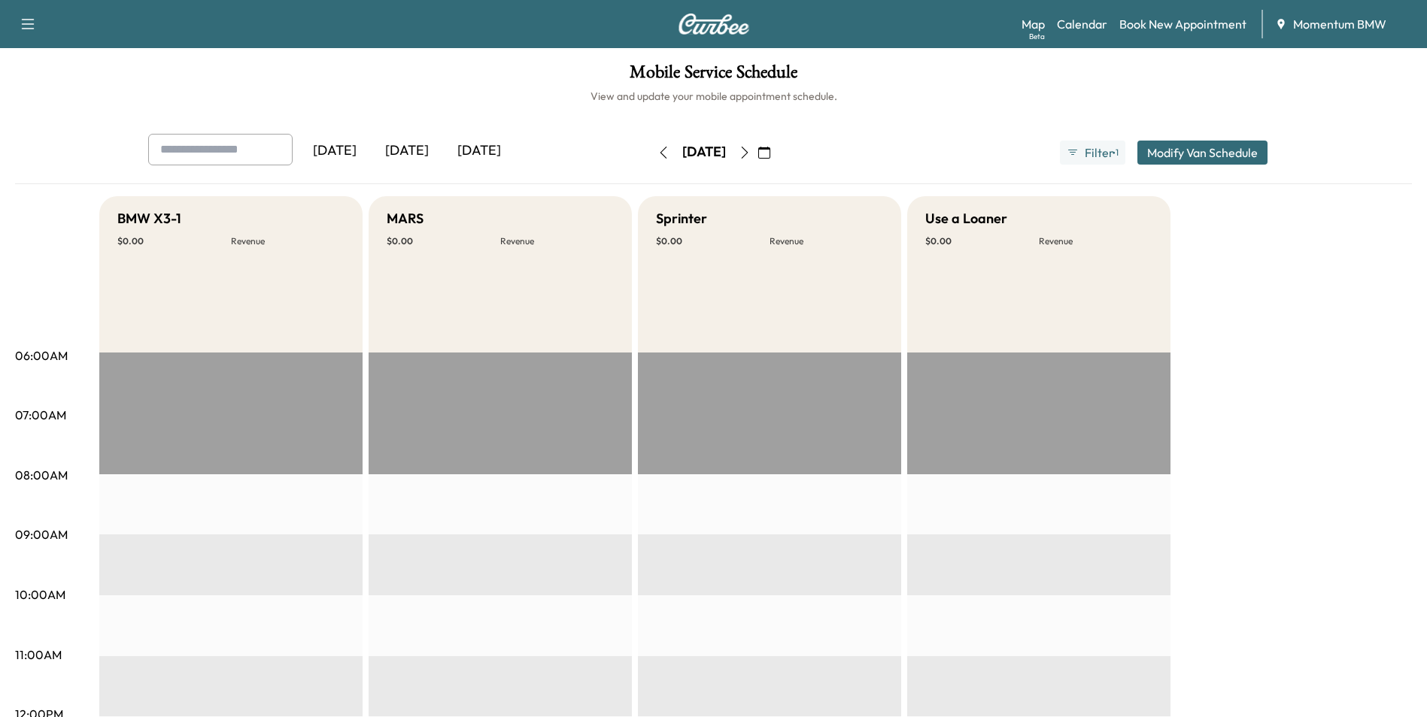
click at [751, 150] on icon "button" at bounding box center [744, 153] width 12 height 12
click at [770, 156] on icon "button" at bounding box center [764, 153] width 12 height 12
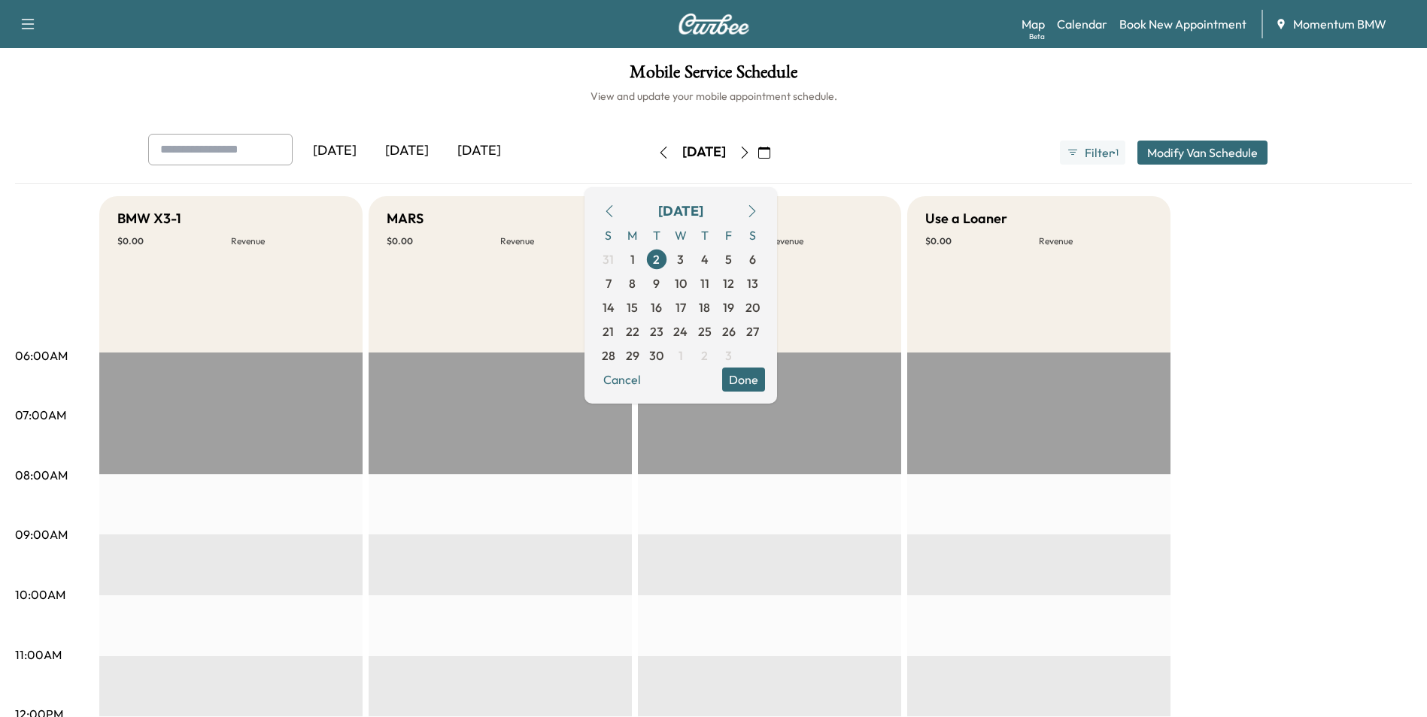
click at [612, 212] on icon "button" at bounding box center [608, 211] width 7 height 12
click at [735, 357] on span "29" at bounding box center [729, 356] width 14 height 18
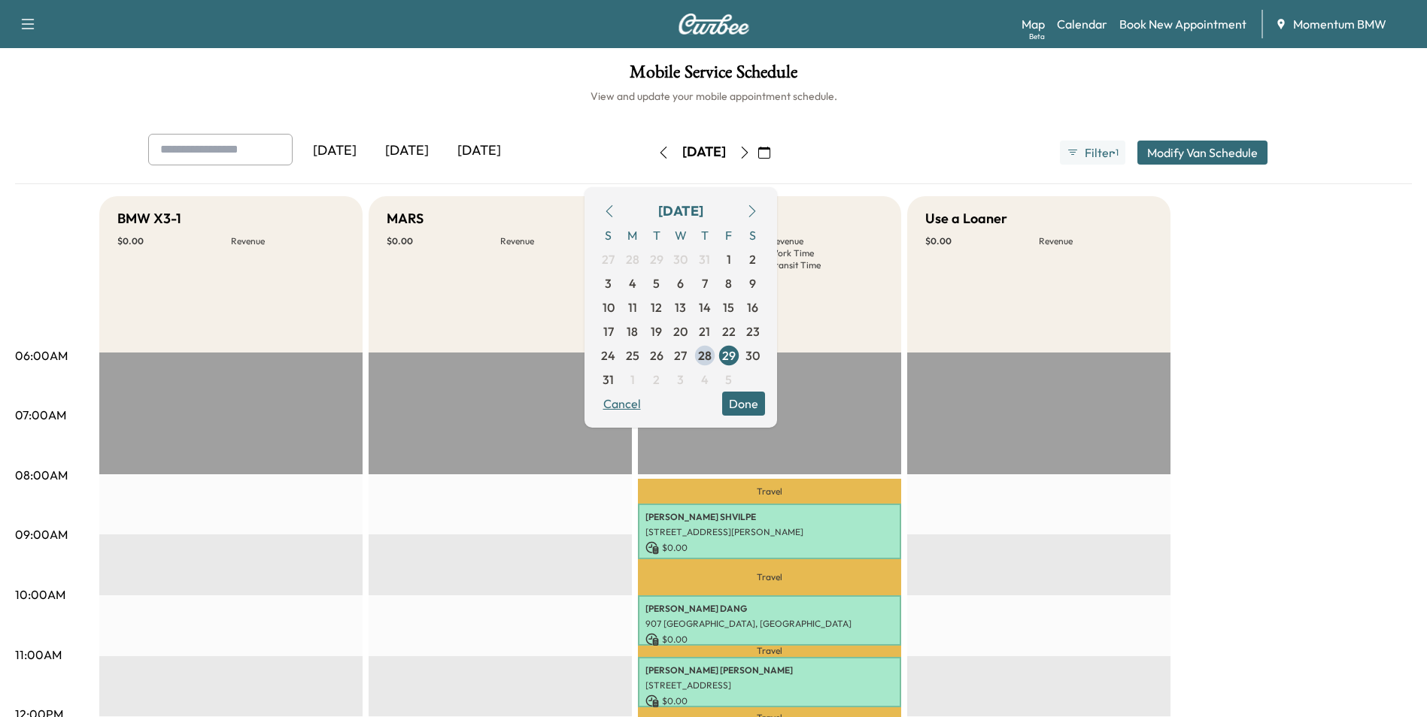
click at [647, 401] on button "Cancel" at bounding box center [621, 404] width 51 height 24
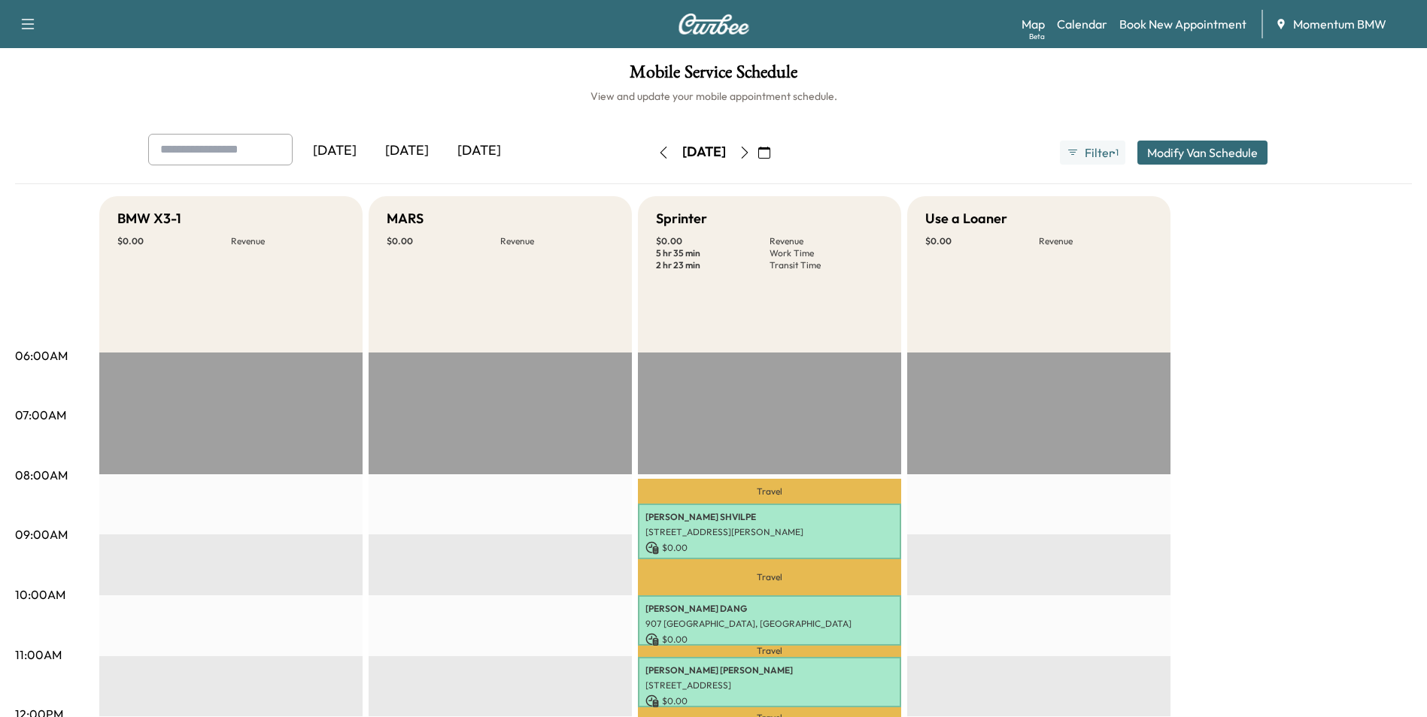
click at [657, 151] on icon "button" at bounding box center [663, 153] width 12 height 12
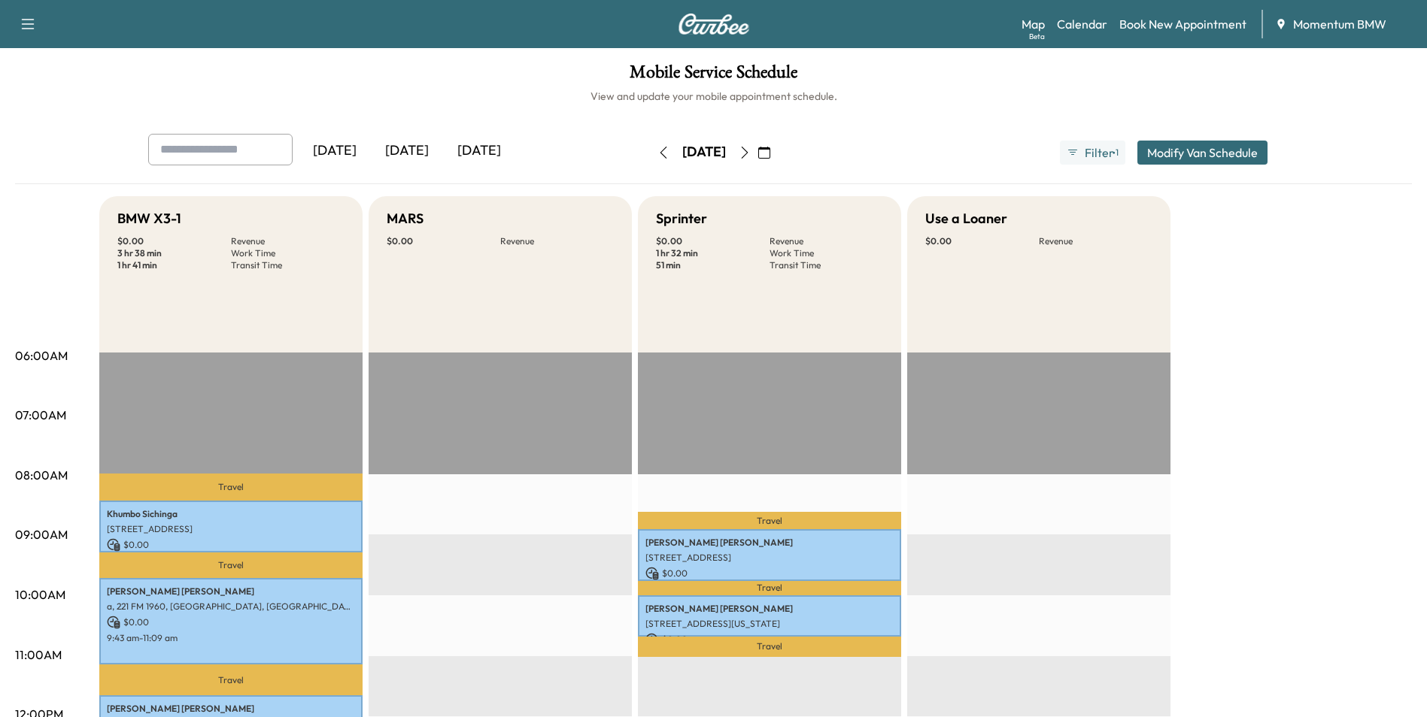
click at [747, 155] on icon "button" at bounding box center [744, 153] width 7 height 12
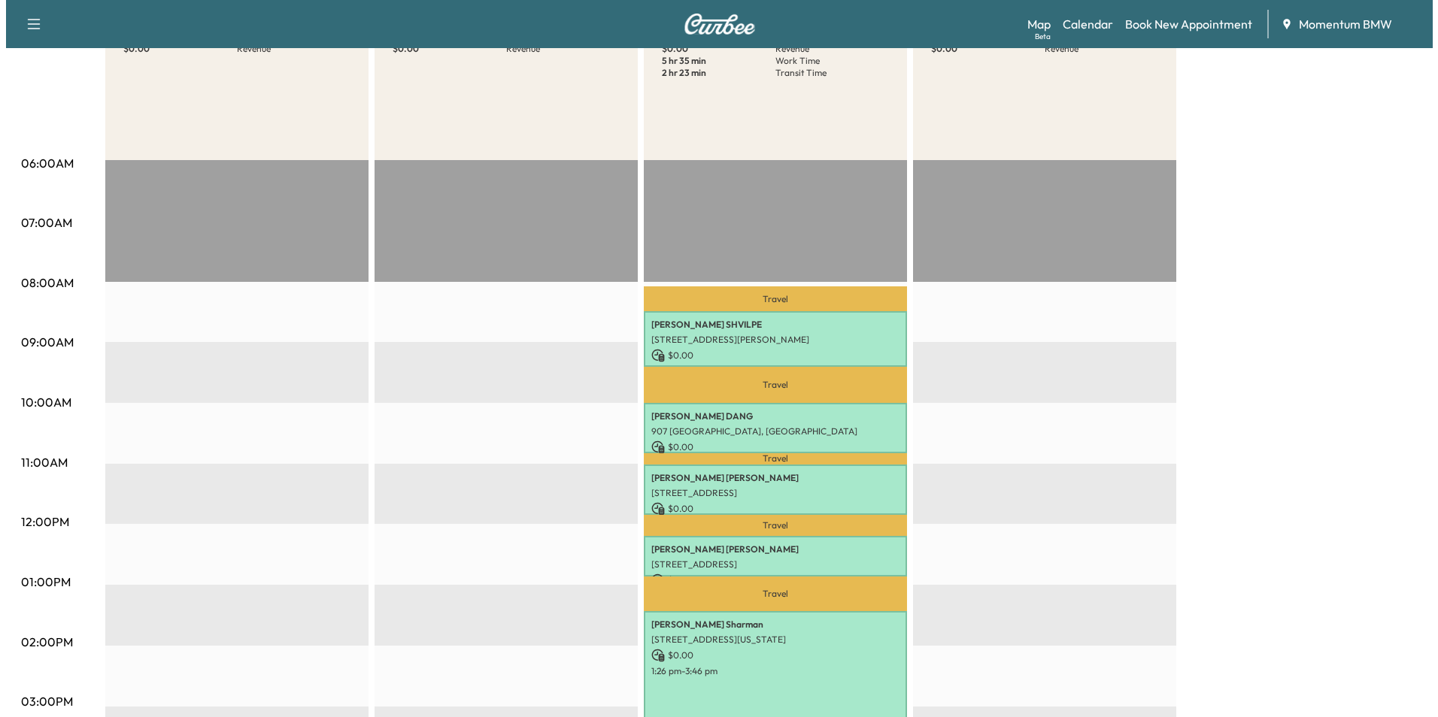
scroll to position [301, 0]
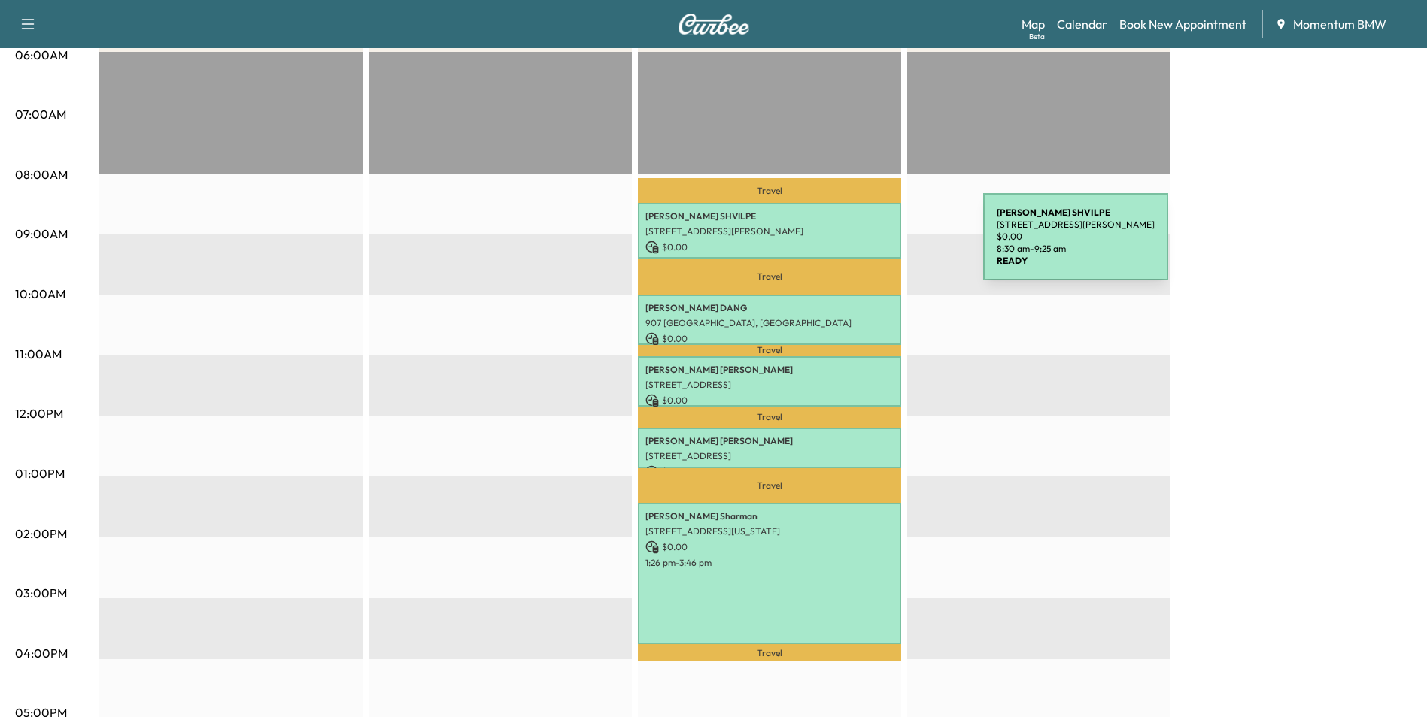
click at [870, 246] on p "$ 0.00" at bounding box center [769, 248] width 248 height 14
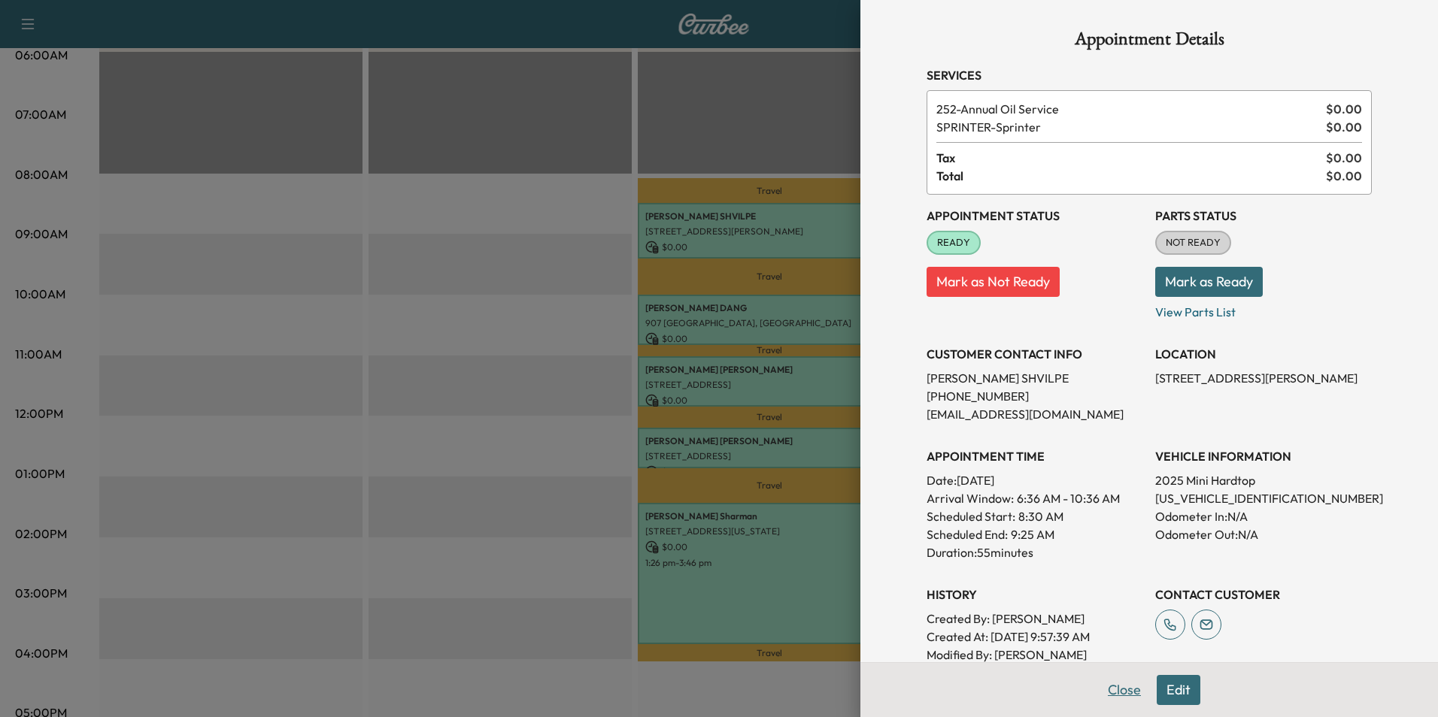
click at [1108, 689] on button "Close" at bounding box center [1124, 690] width 53 height 30
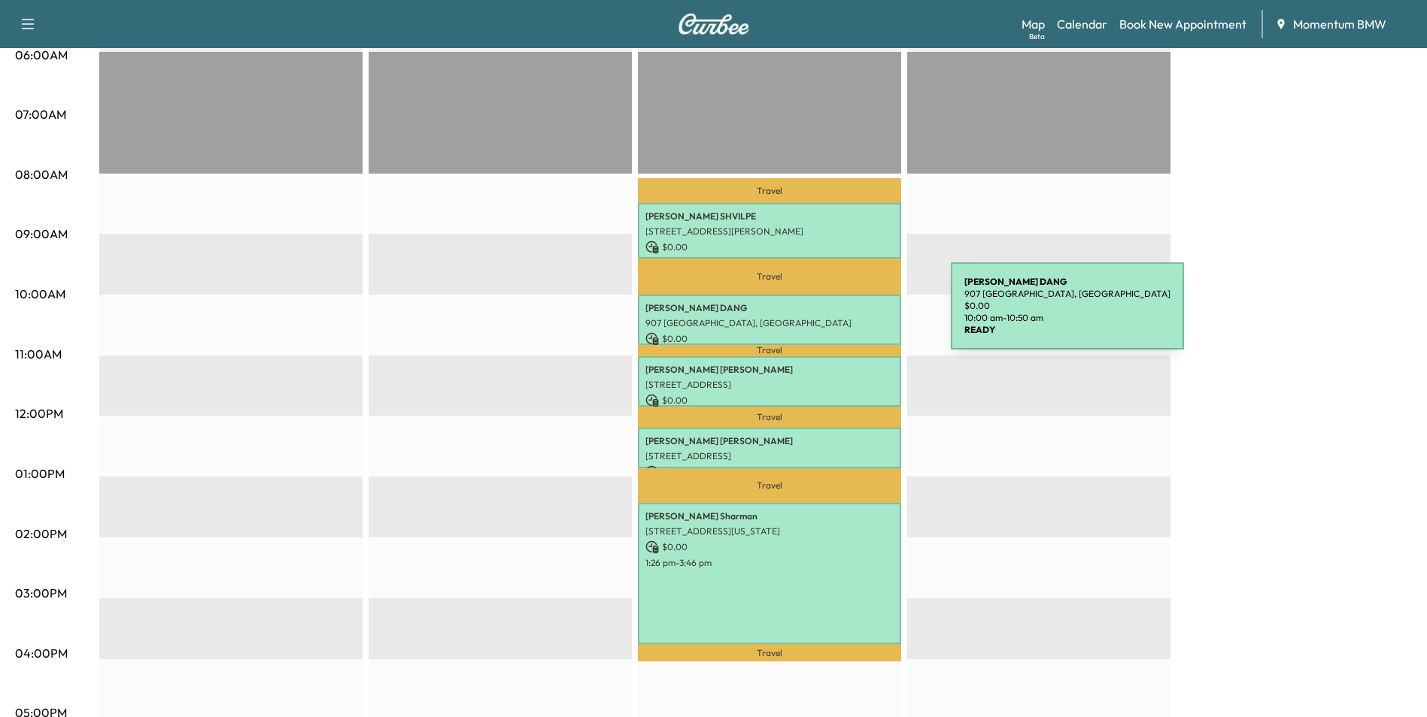
click at [838, 317] on p "907 [GEOGRAPHIC_DATA], [GEOGRAPHIC_DATA]" at bounding box center [769, 323] width 248 height 12
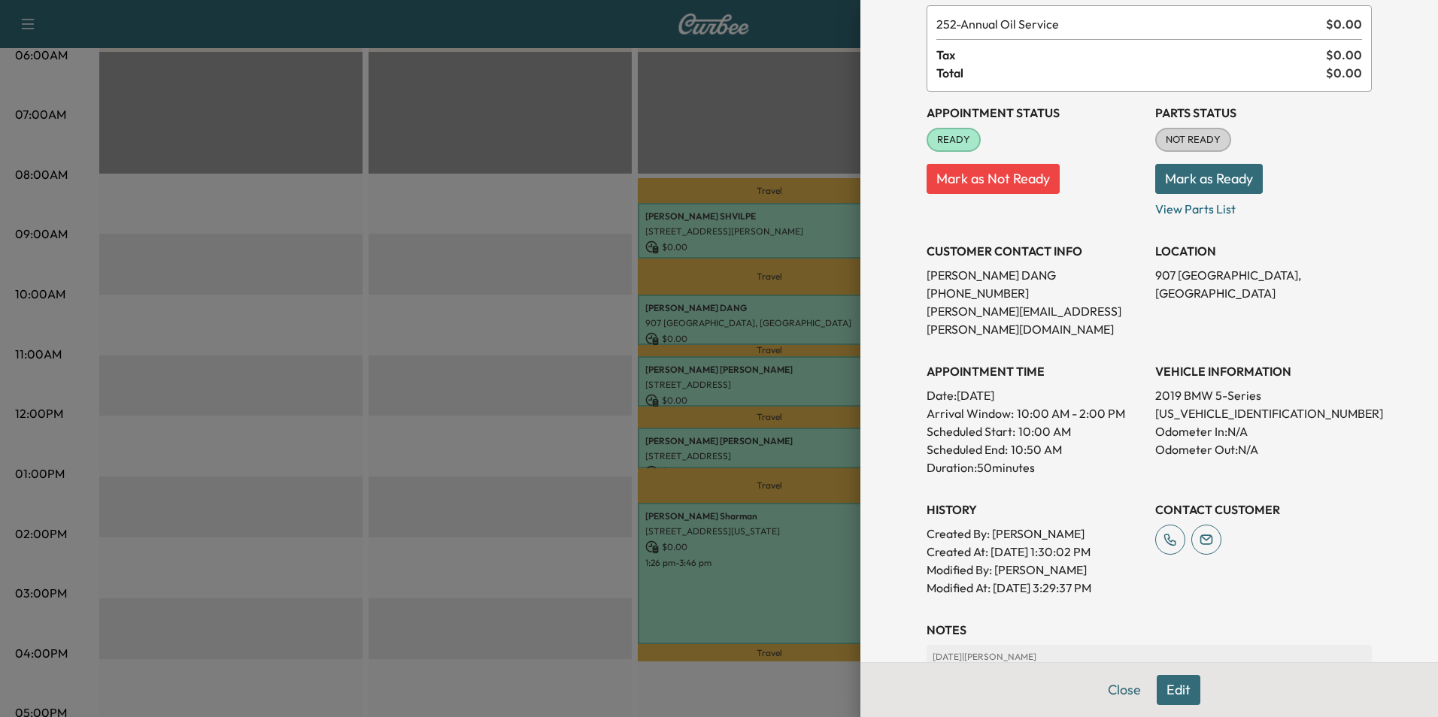
scroll to position [209, 0]
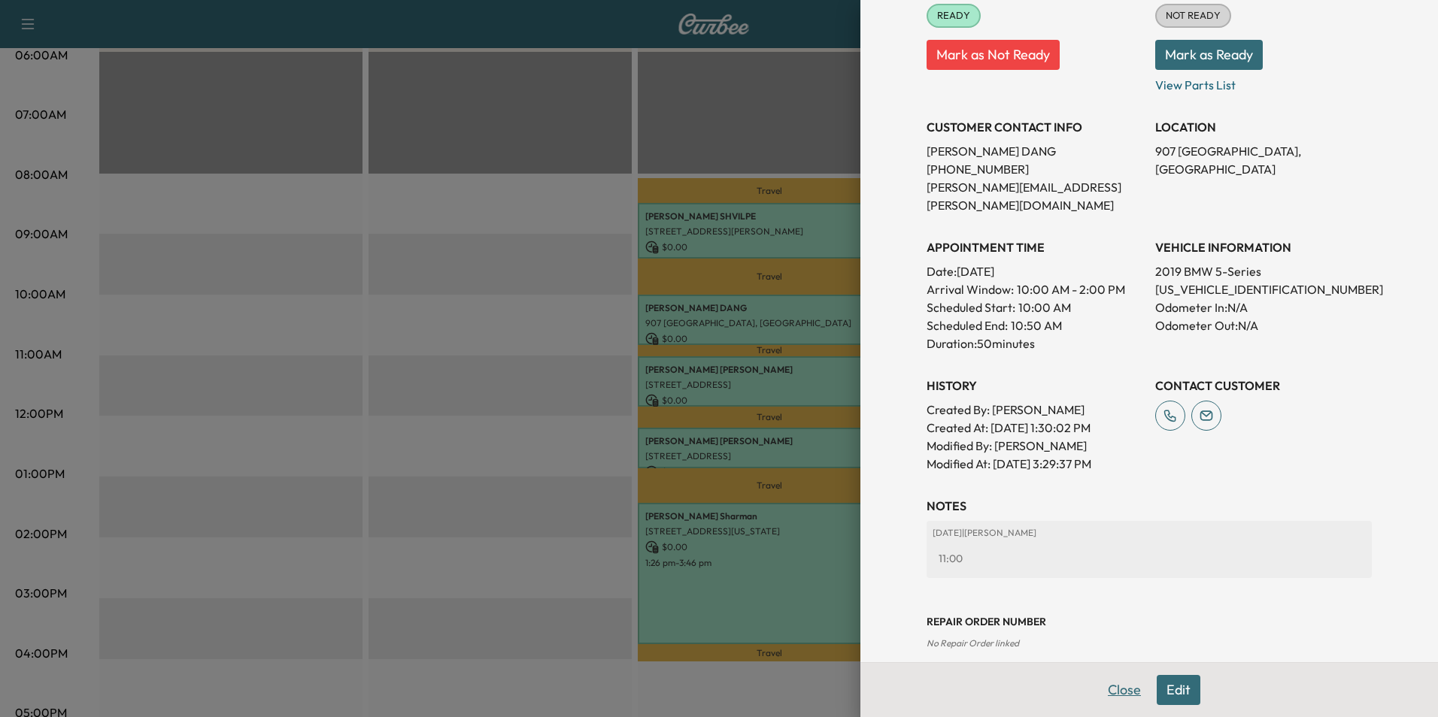
click at [1107, 689] on button "Close" at bounding box center [1124, 690] width 53 height 30
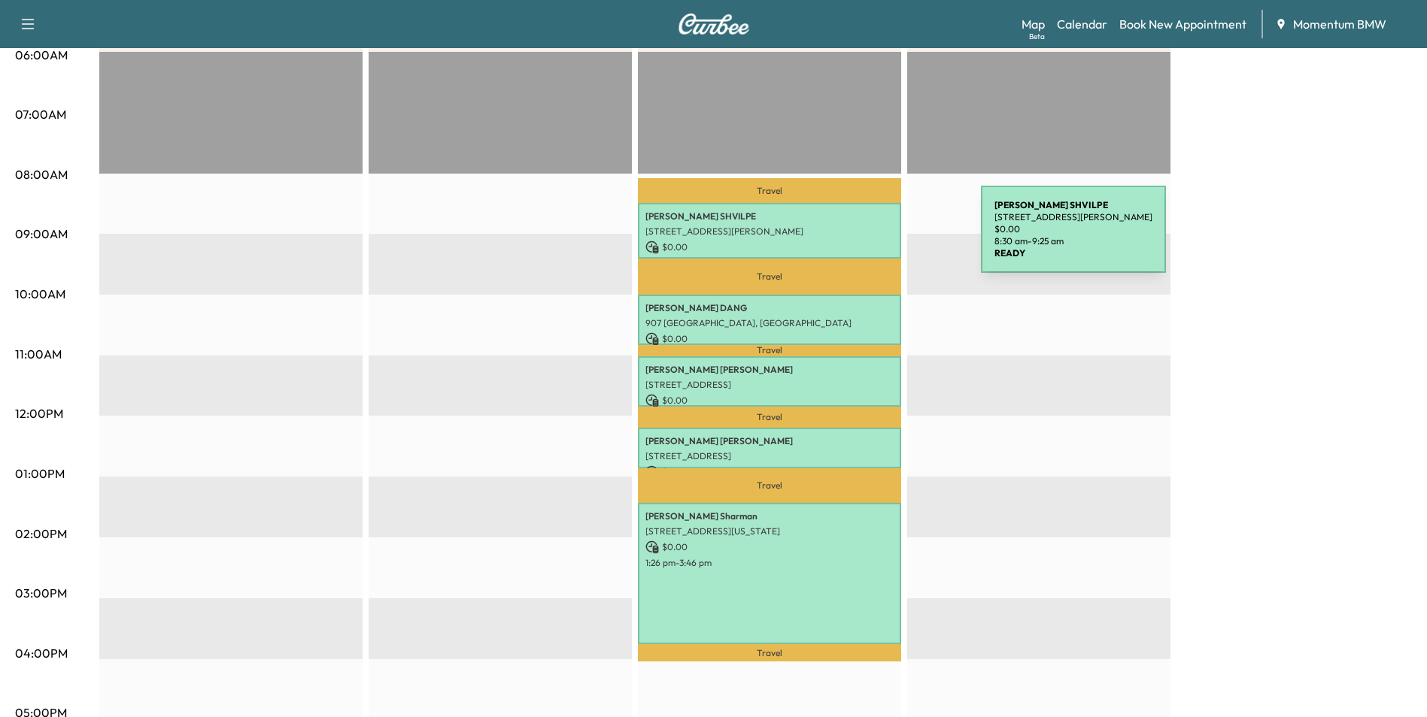
click at [868, 238] on div "[PERSON_NAME] [STREET_ADDRESS][PERSON_NAME] $ 0.00 8:30 am - 9:25 am" at bounding box center [769, 231] width 263 height 56
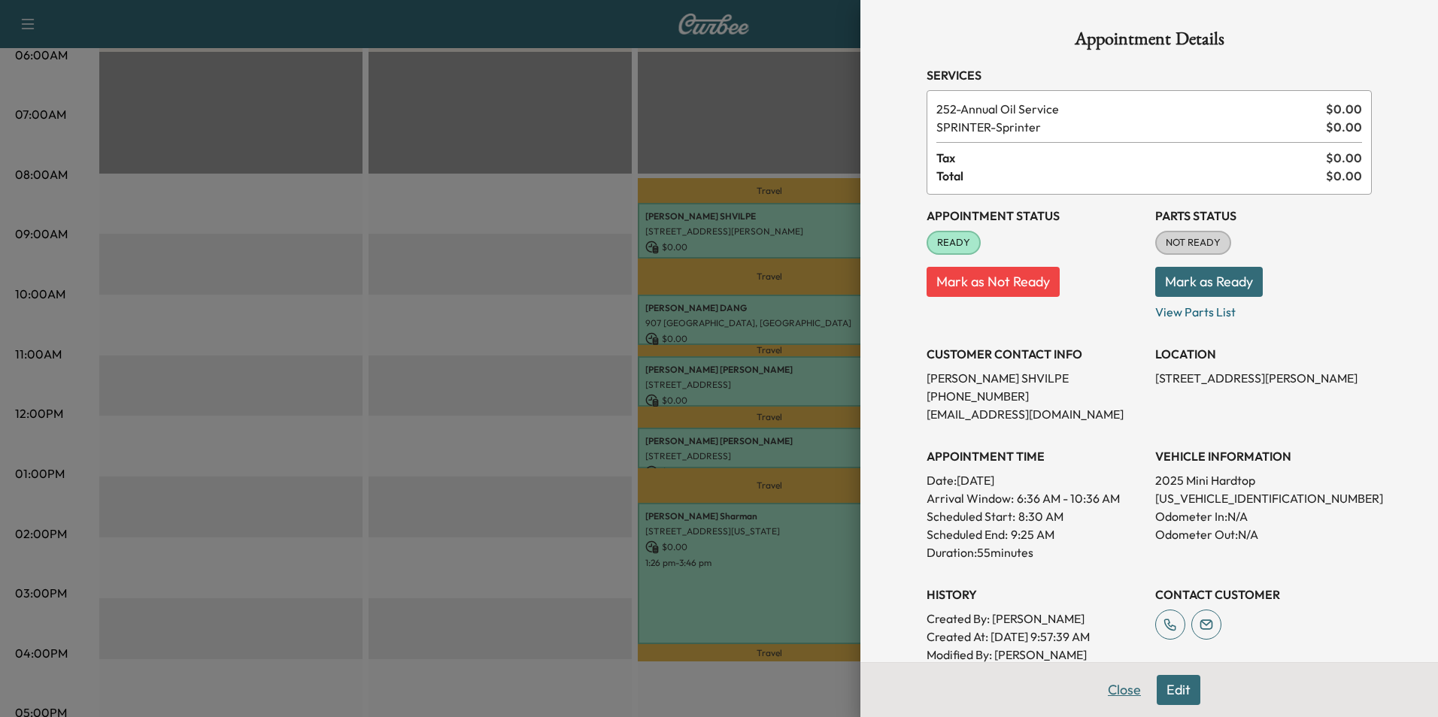
click at [1124, 690] on button "Close" at bounding box center [1124, 690] width 53 height 30
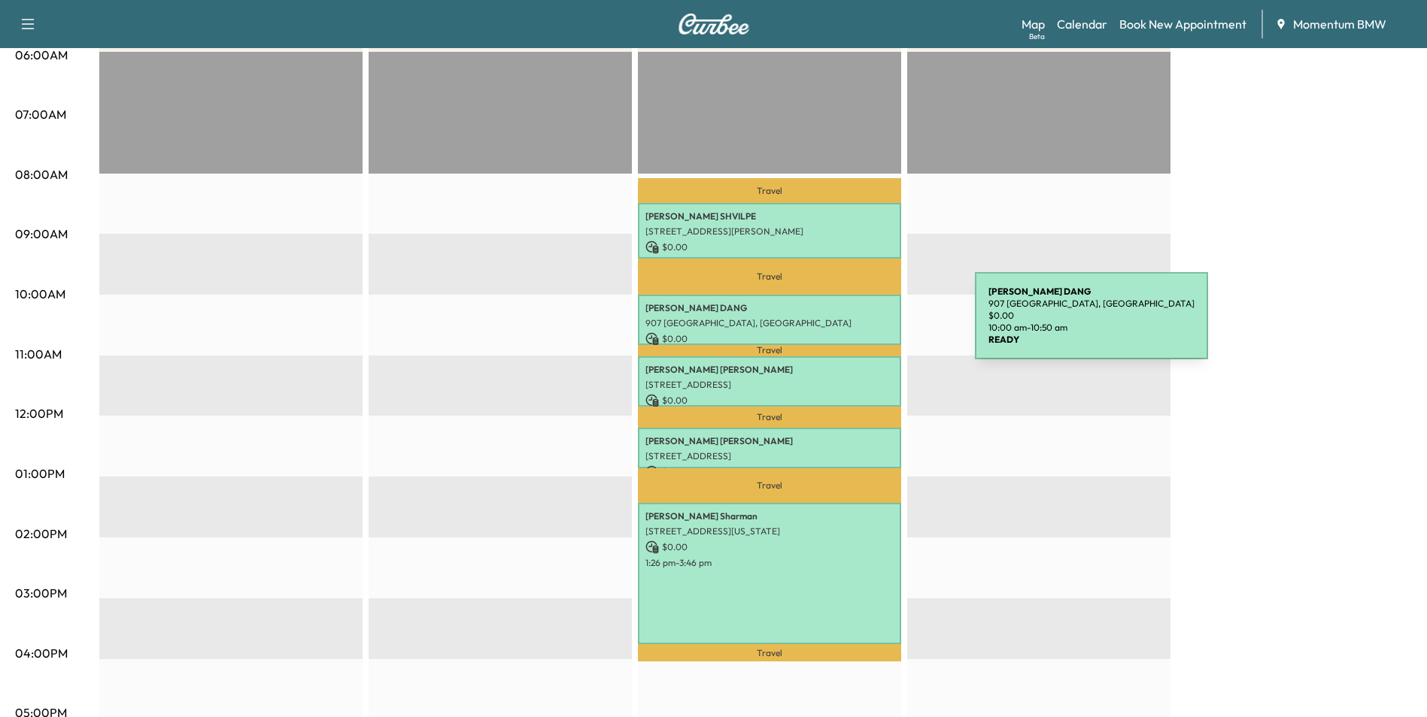
click at [862, 325] on p "907 [GEOGRAPHIC_DATA], [GEOGRAPHIC_DATA]" at bounding box center [769, 323] width 248 height 12
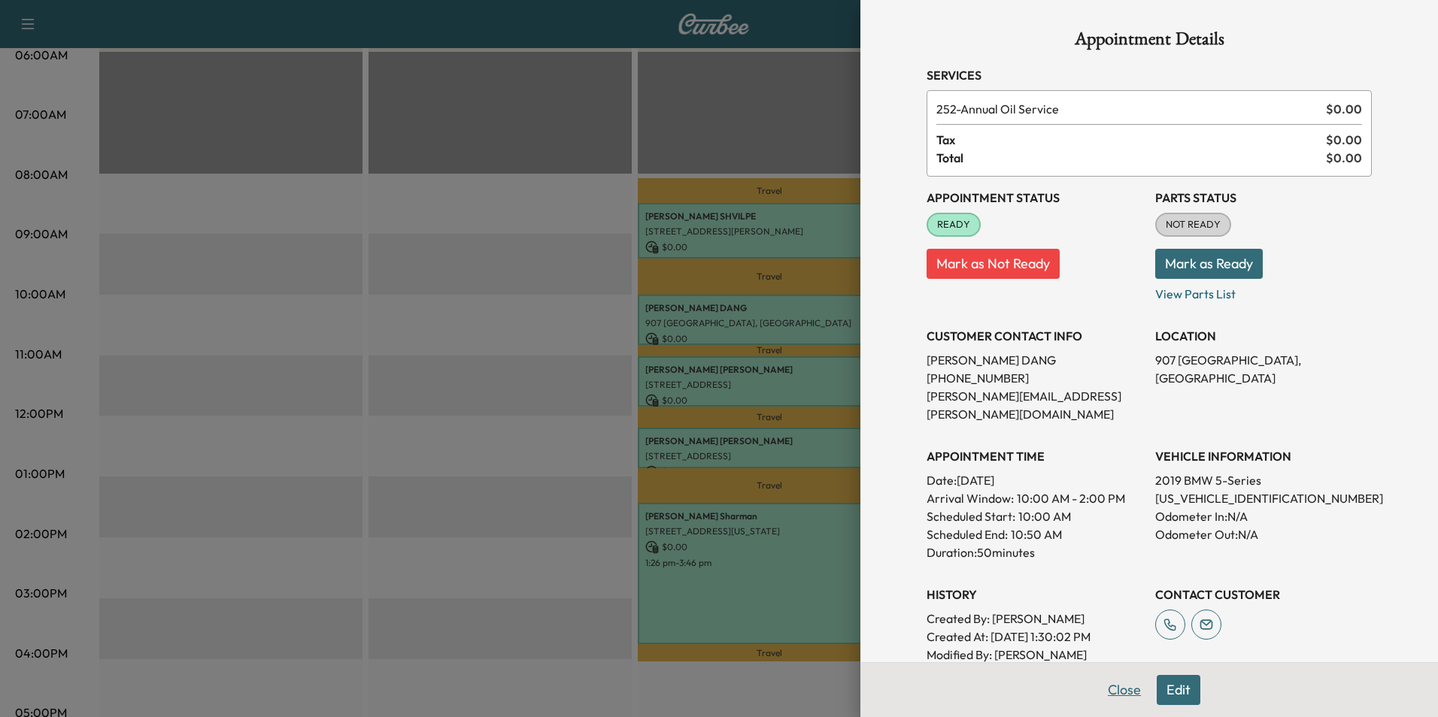
click at [1098, 687] on button "Close" at bounding box center [1124, 690] width 53 height 30
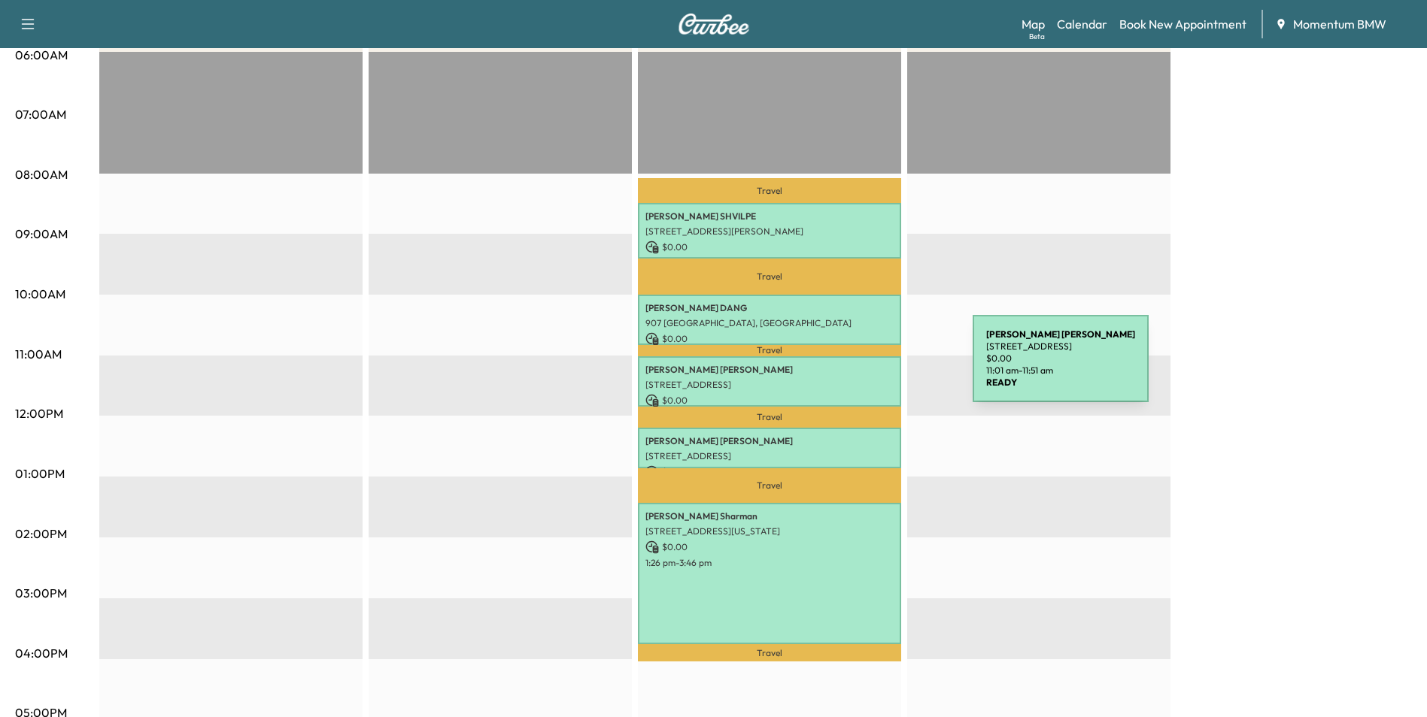
click at [860, 368] on p "[PERSON_NAME]" at bounding box center [769, 370] width 248 height 12
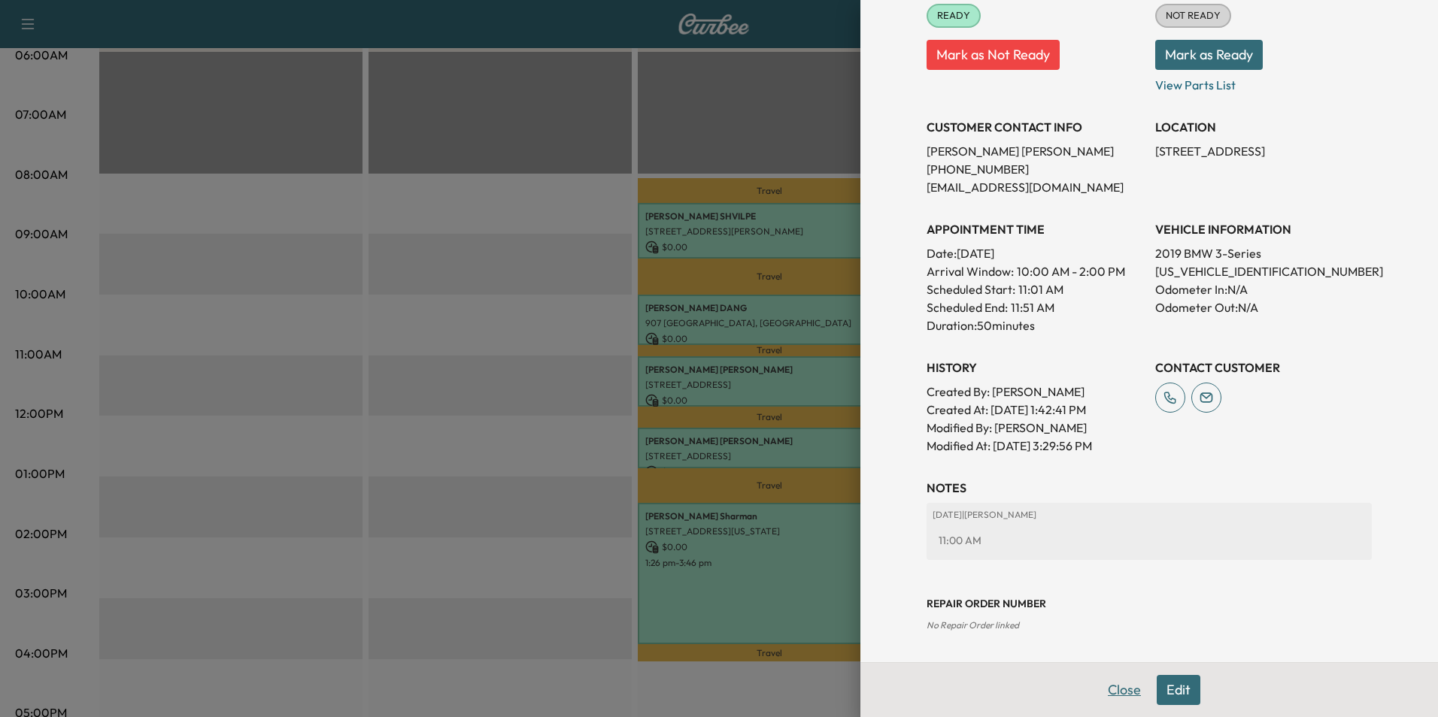
click at [1118, 688] on button "Close" at bounding box center [1124, 690] width 53 height 30
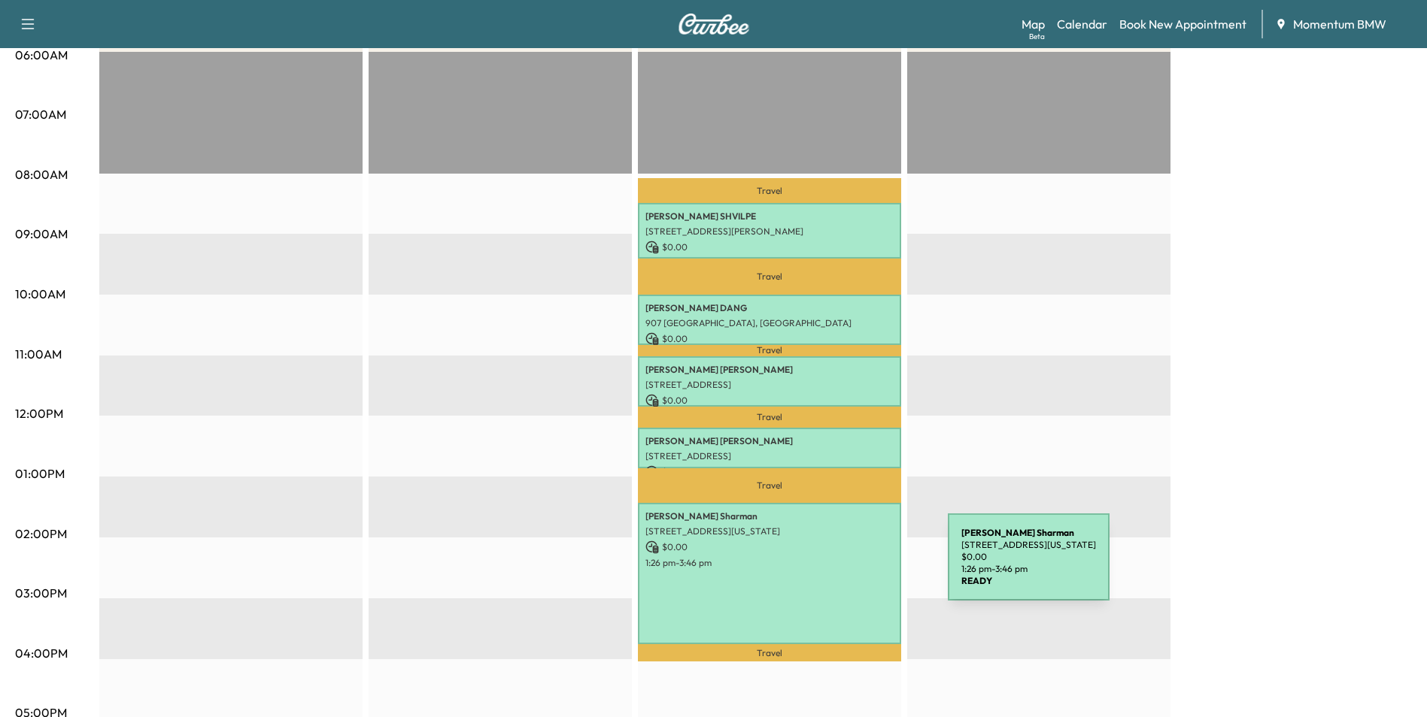
click at [835, 566] on div "[PERSON_NAME] [STREET_ADDRESS][US_STATE] $ 0.00 1:26 pm - 3:46 pm" at bounding box center [769, 573] width 263 height 141
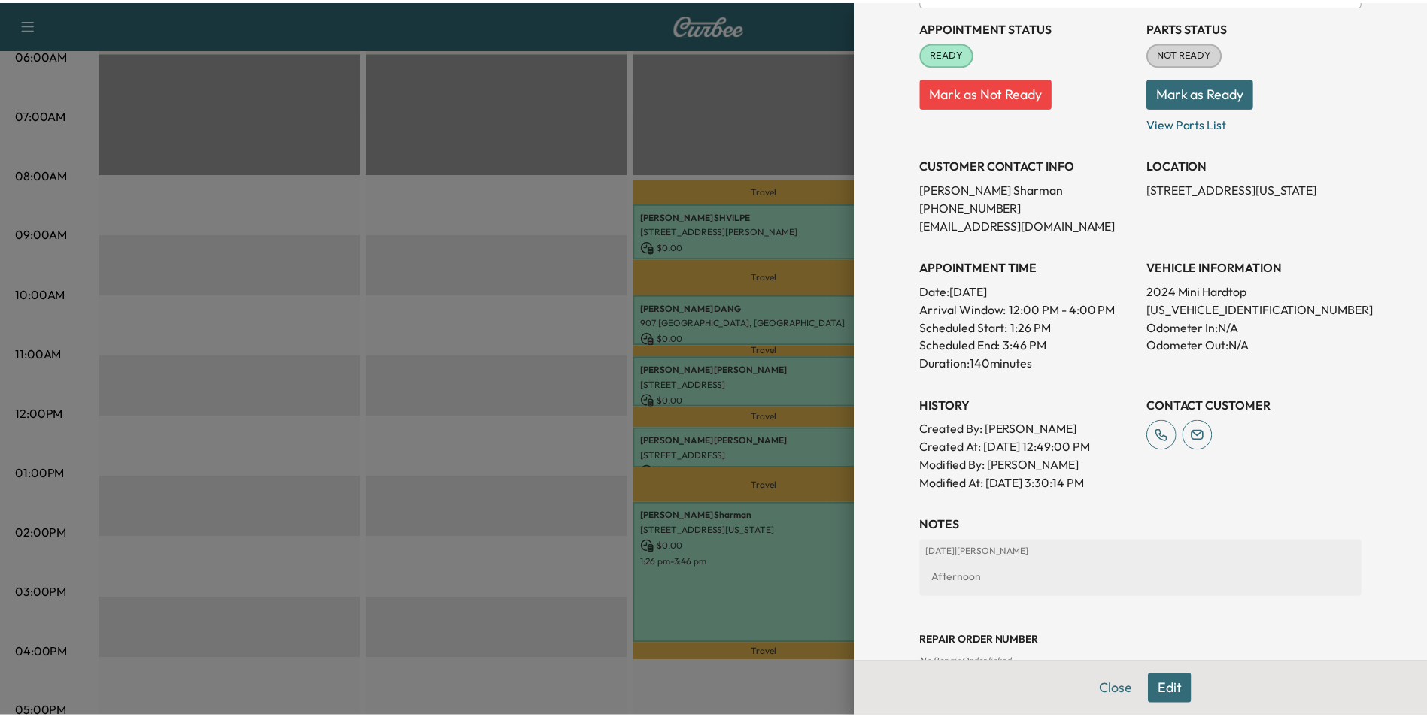
scroll to position [227, 0]
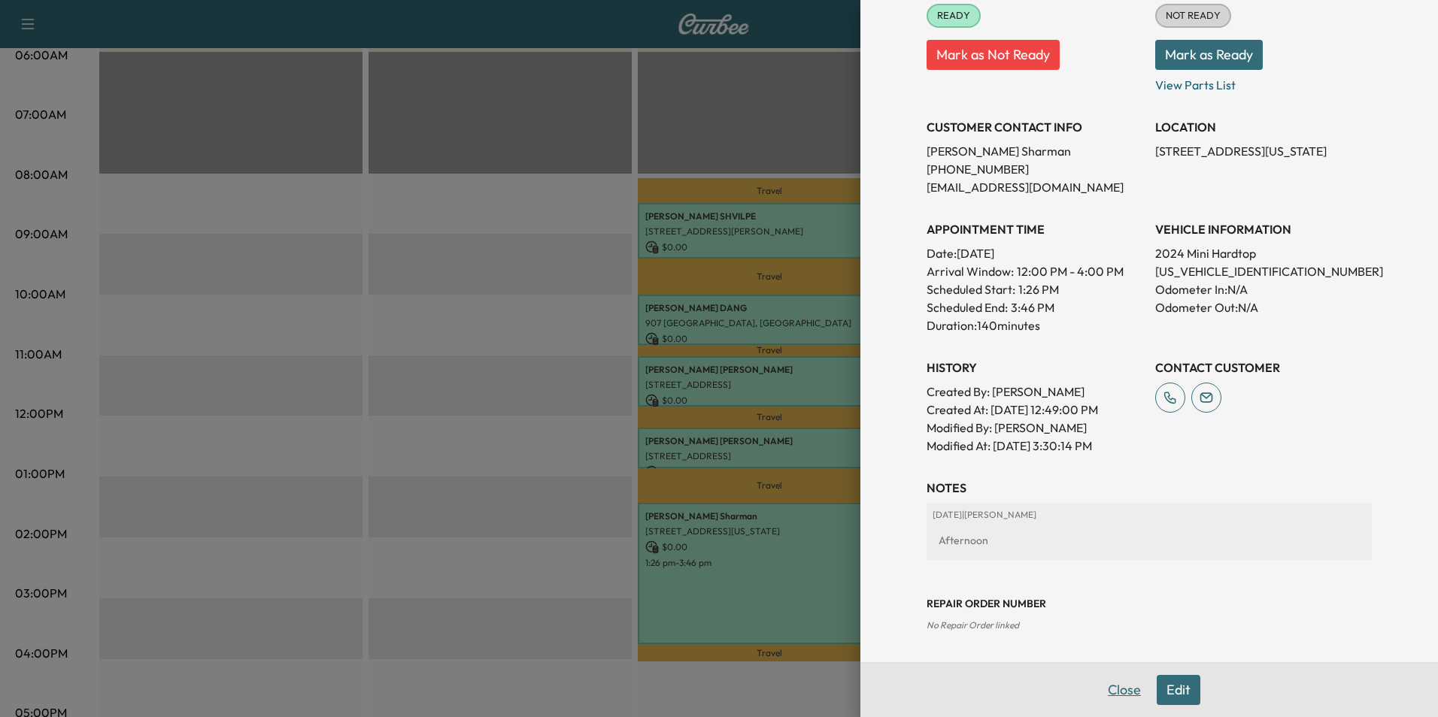
click at [1107, 685] on button "Close" at bounding box center [1124, 690] width 53 height 30
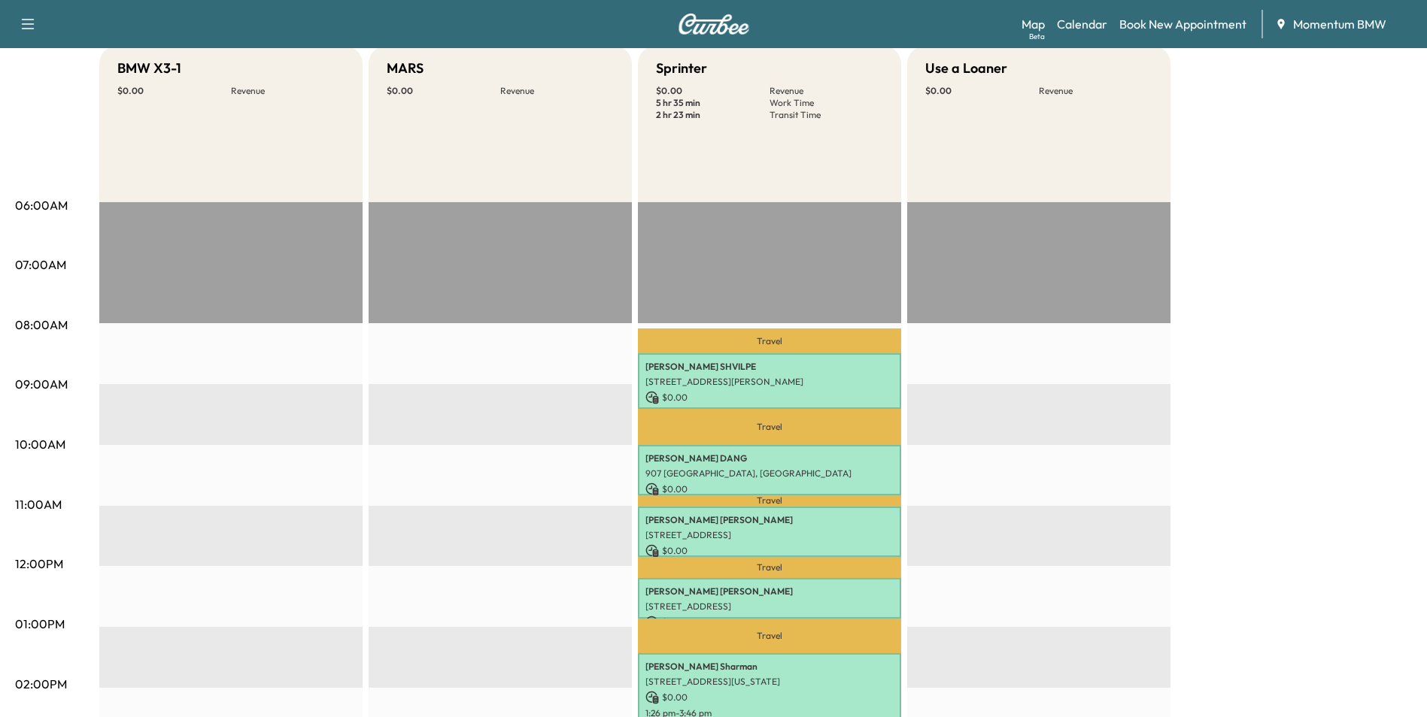
scroll to position [226, 0]
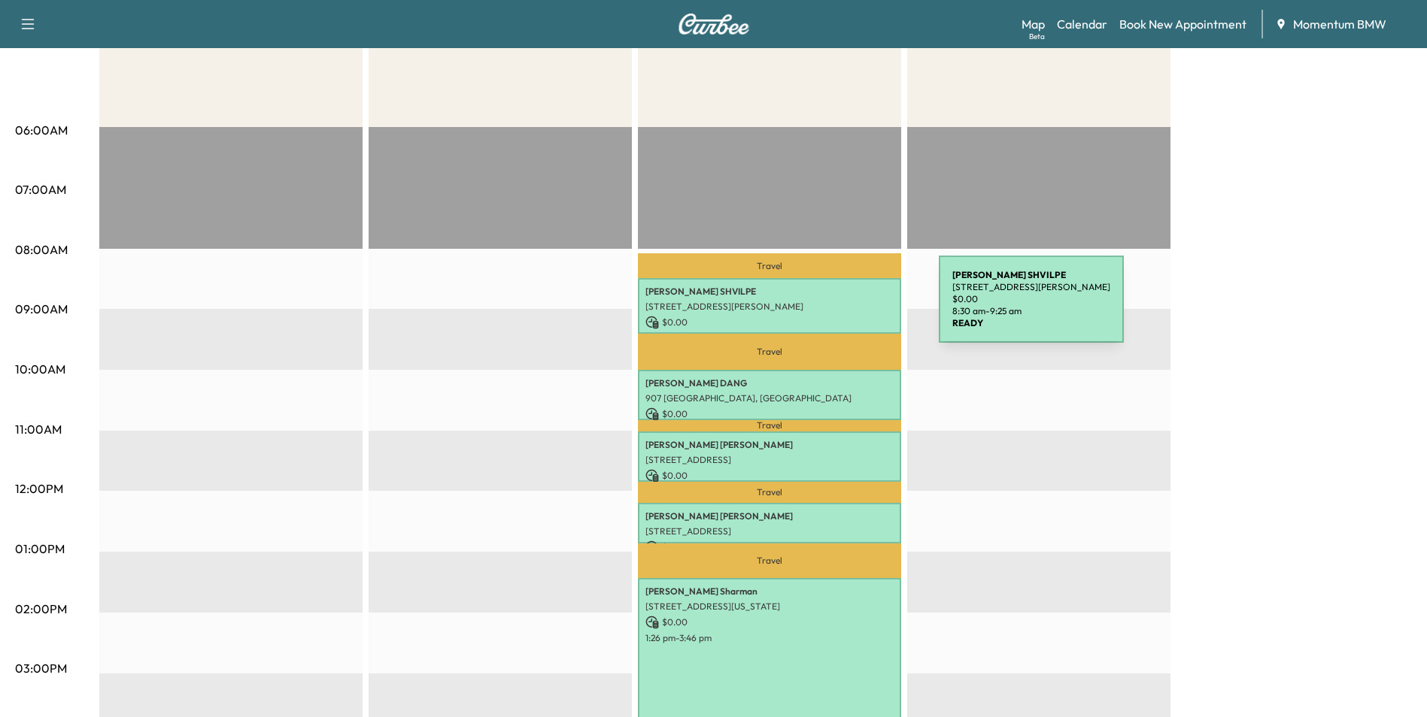
click at [826, 308] on p "[STREET_ADDRESS][PERSON_NAME]" at bounding box center [769, 307] width 248 height 12
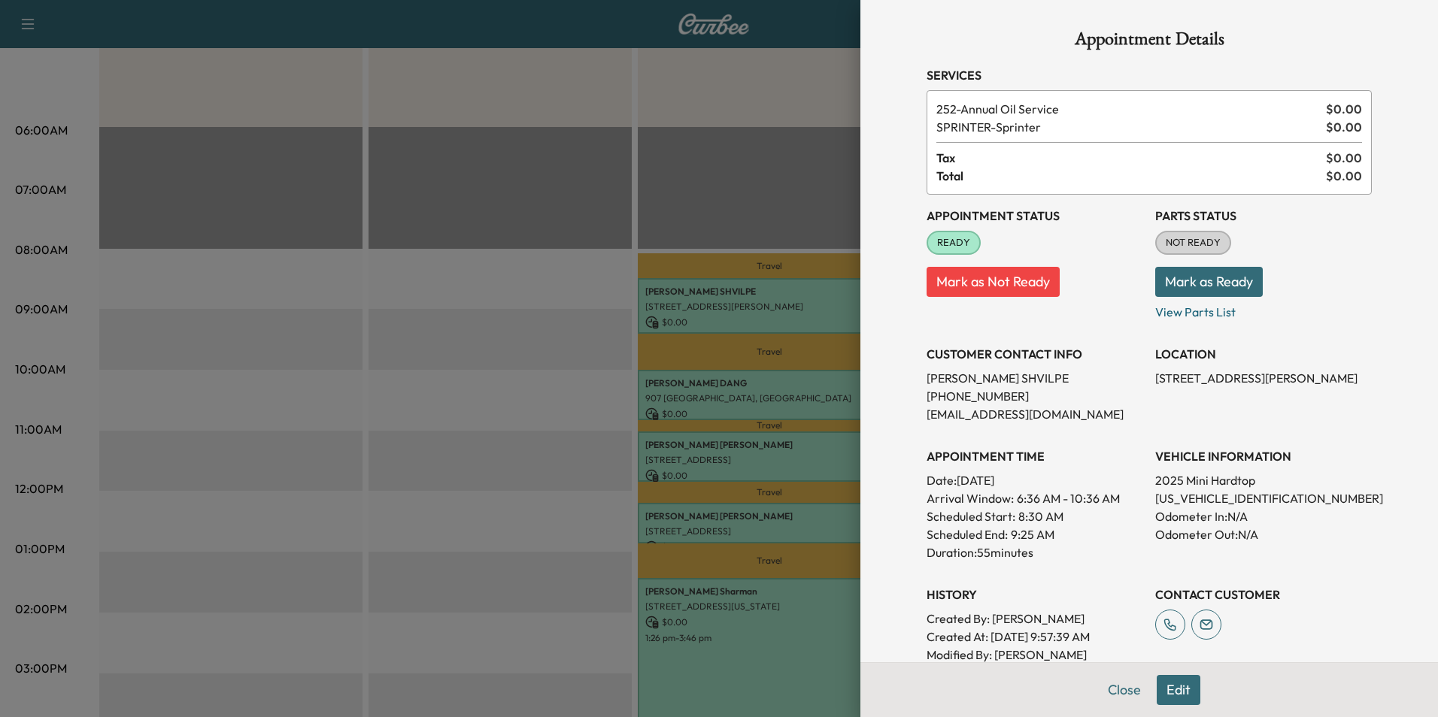
click at [1023, 288] on button "Mark as Not Ready" at bounding box center [992, 282] width 133 height 30
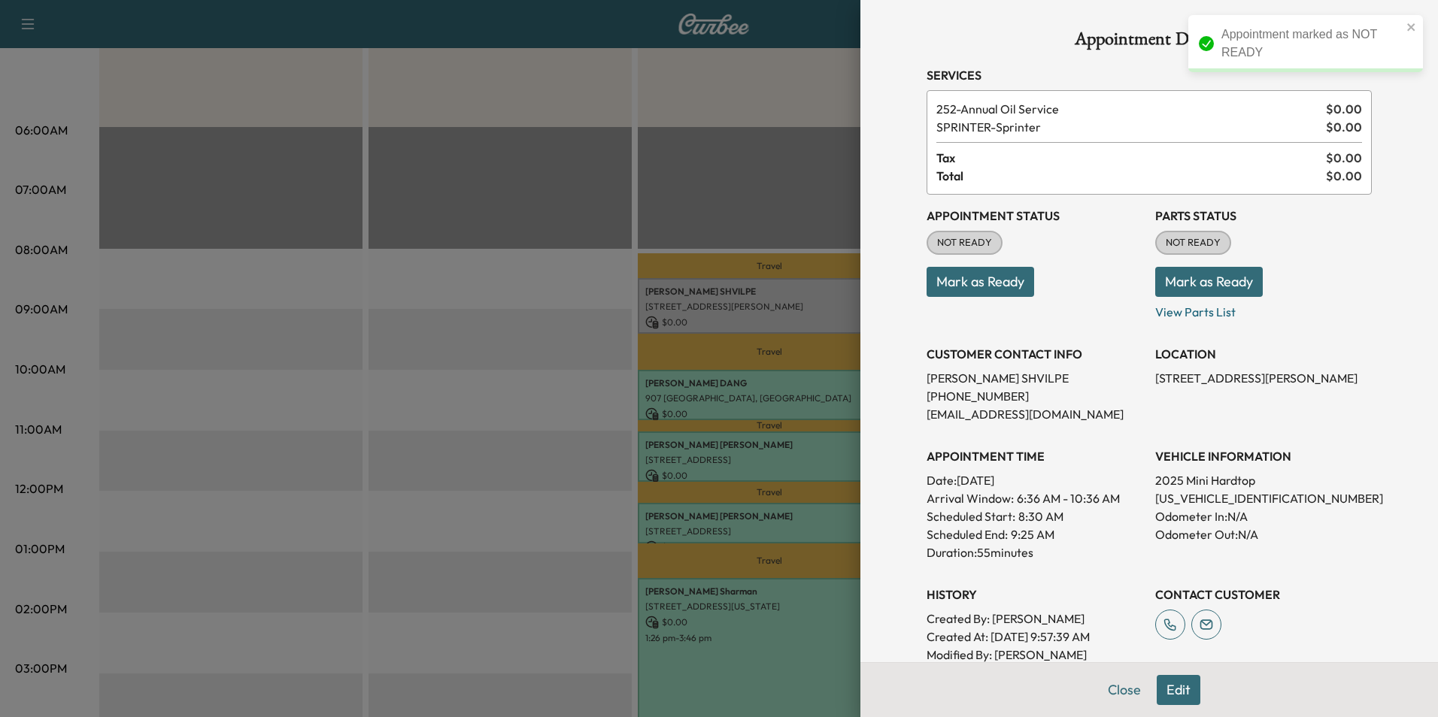
click at [1002, 288] on button "Mark as Ready" at bounding box center [980, 282] width 108 height 30
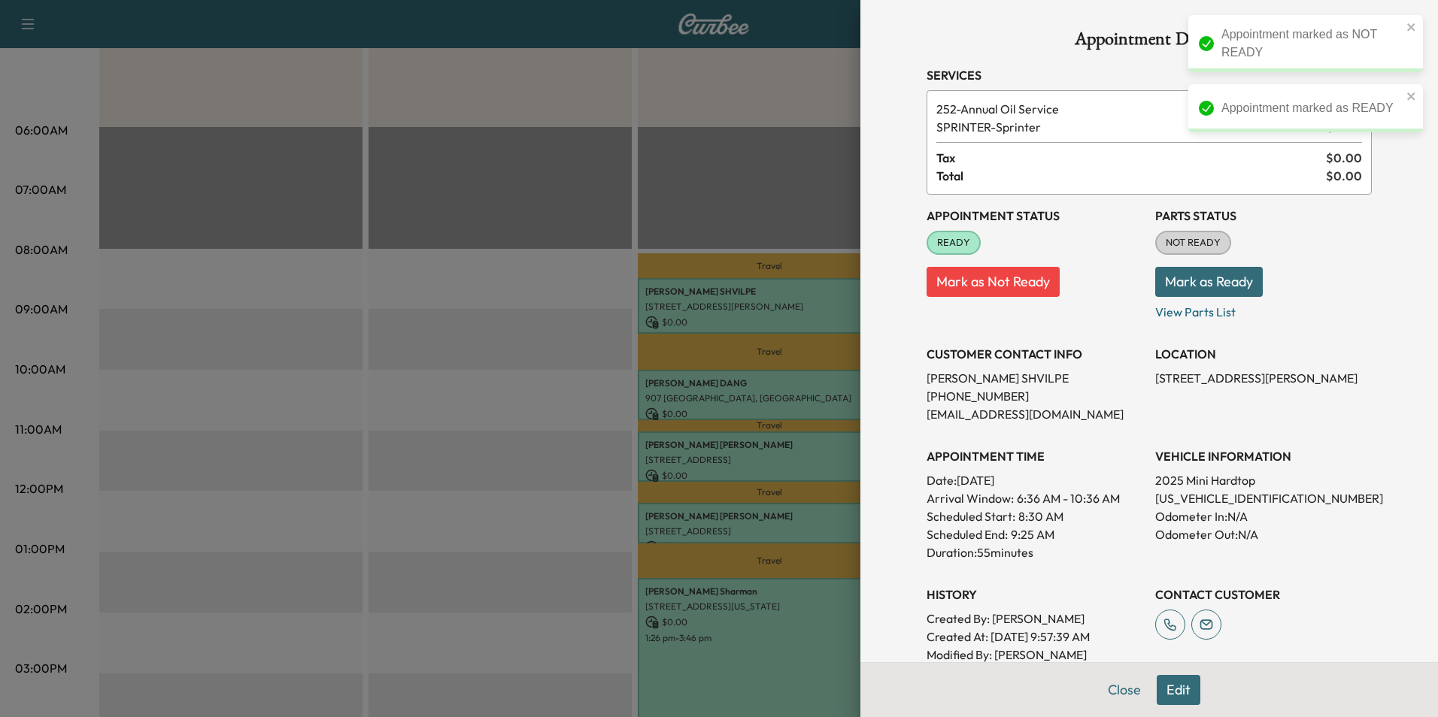
click at [1119, 693] on button "Close" at bounding box center [1124, 690] width 53 height 30
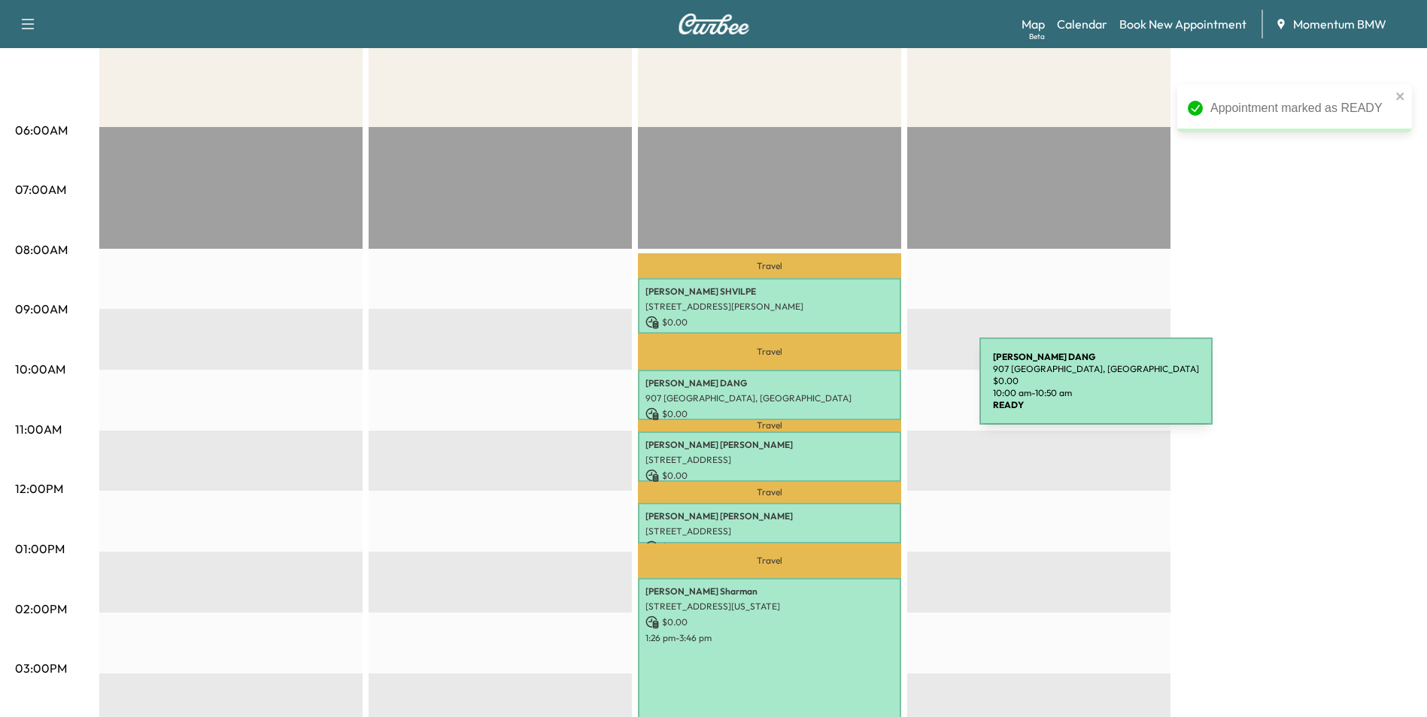
click at [866, 393] on p "907 [GEOGRAPHIC_DATA], [GEOGRAPHIC_DATA]" at bounding box center [769, 399] width 248 height 12
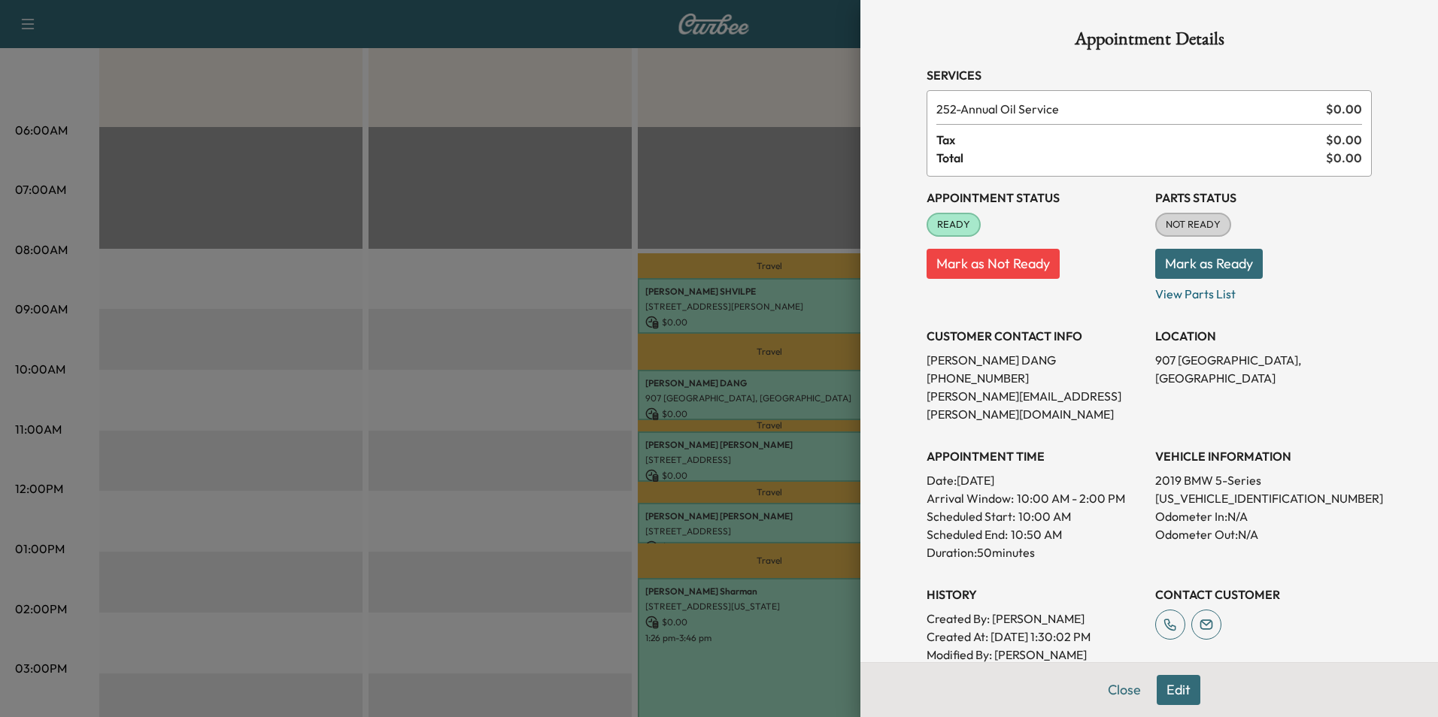
click at [1021, 271] on button "Mark as Not Ready" at bounding box center [992, 264] width 133 height 30
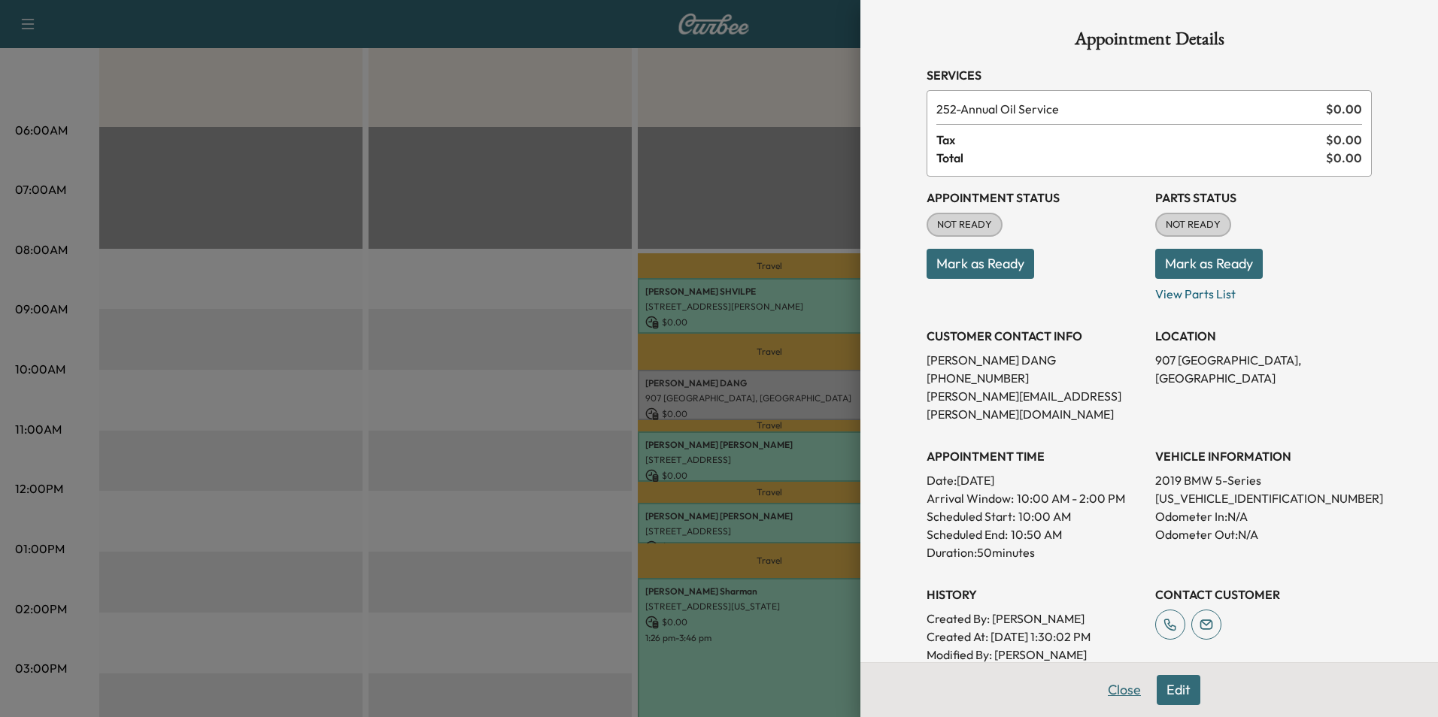
click at [1113, 694] on button "Close" at bounding box center [1124, 690] width 53 height 30
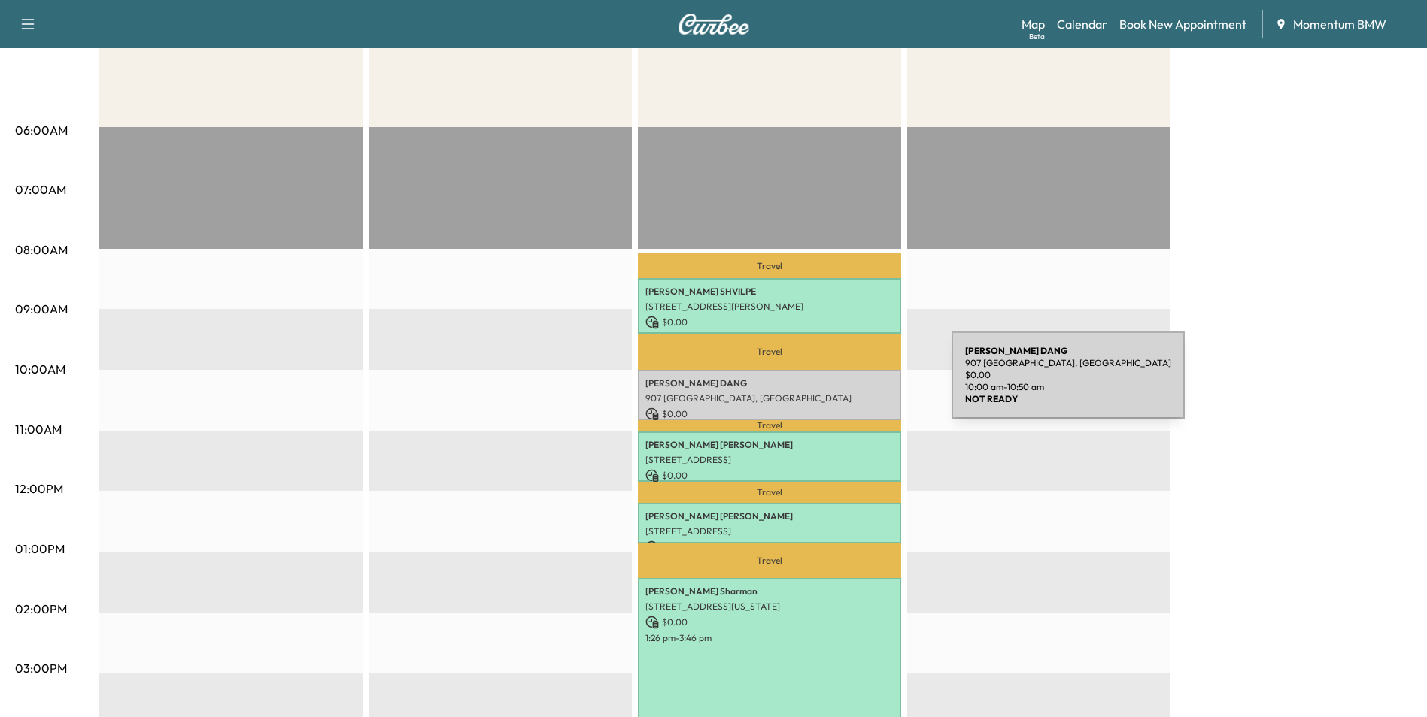
click at [838, 384] on p "[PERSON_NAME]" at bounding box center [769, 384] width 248 height 12
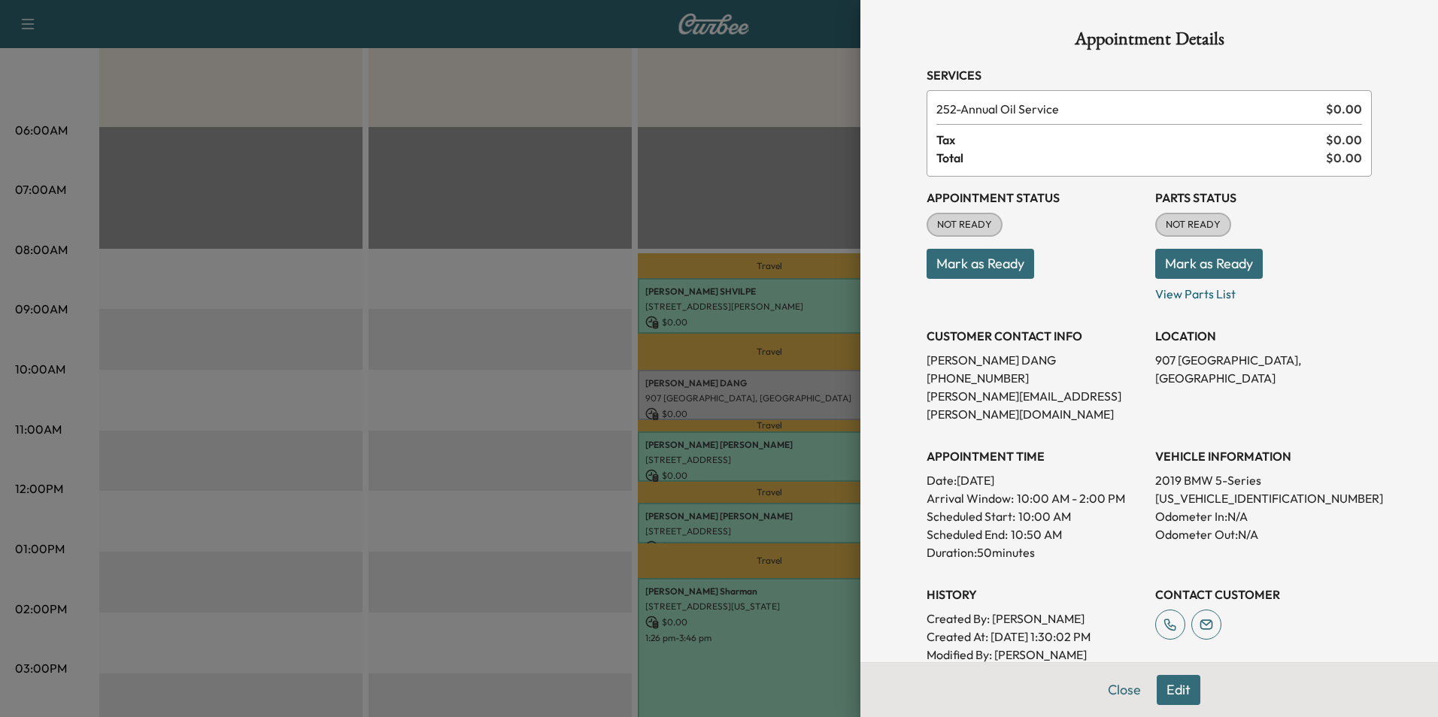
click at [1161, 690] on button "Edit" at bounding box center [1179, 690] width 44 height 30
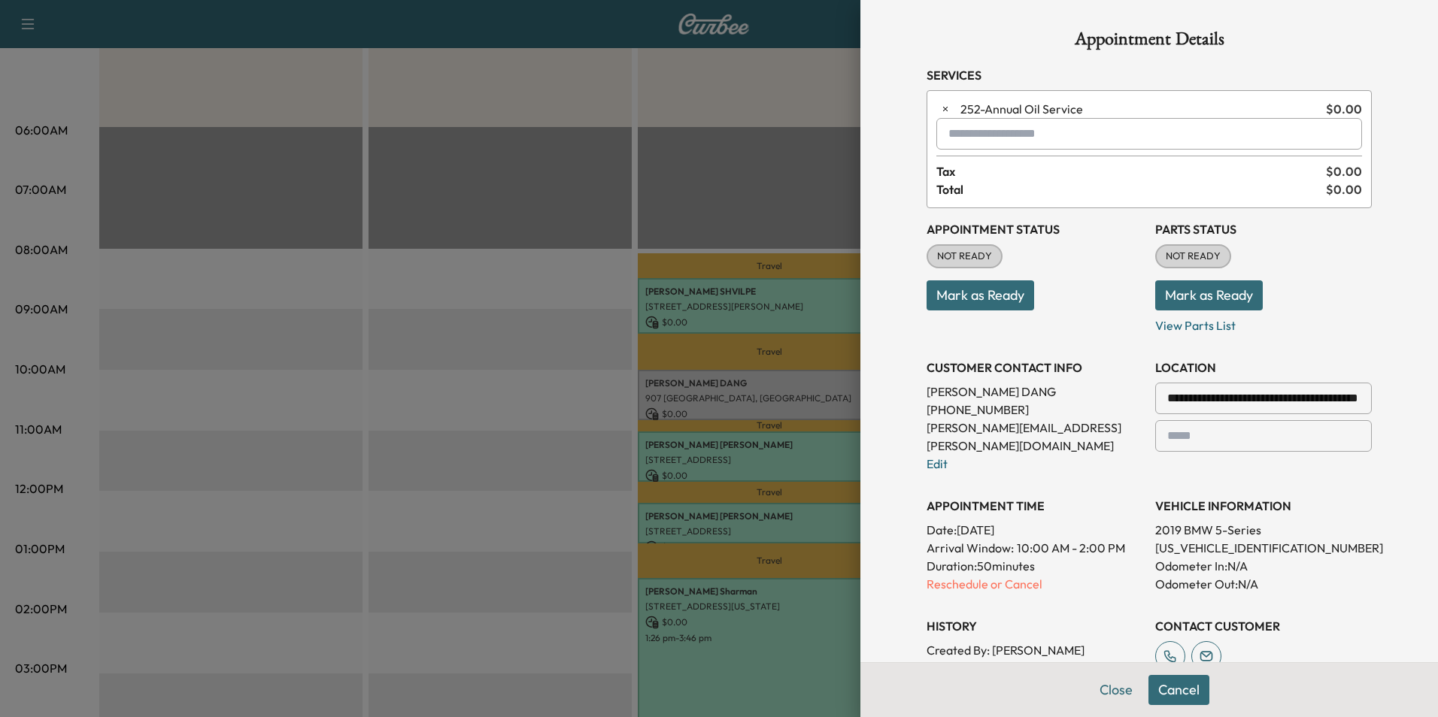
click at [1038, 137] on input "text" at bounding box center [1149, 134] width 426 height 32
type input "*"
type input "*****"
click at [988, 295] on button "Mark as Ready" at bounding box center [980, 296] width 108 height 30
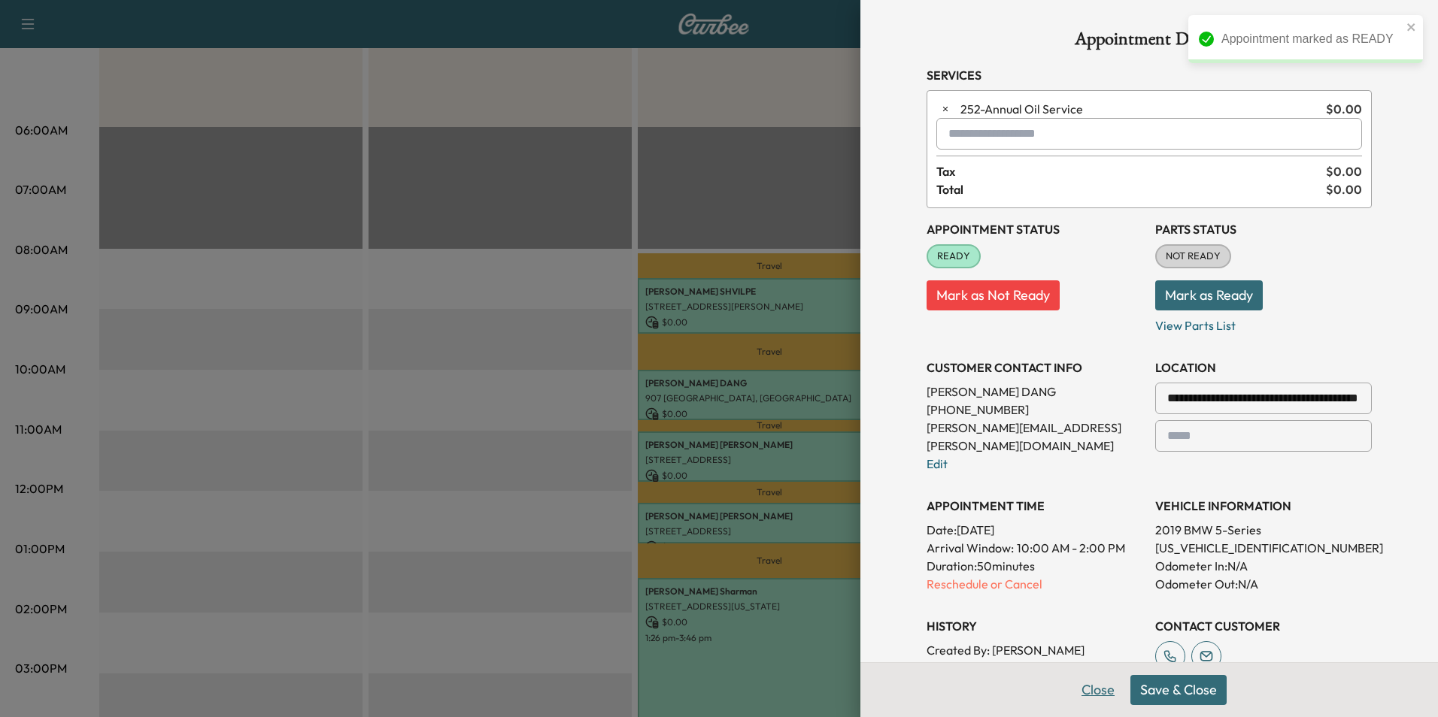
click at [1091, 694] on button "Close" at bounding box center [1098, 690] width 53 height 30
